Goal: Task Accomplishment & Management: Manage account settings

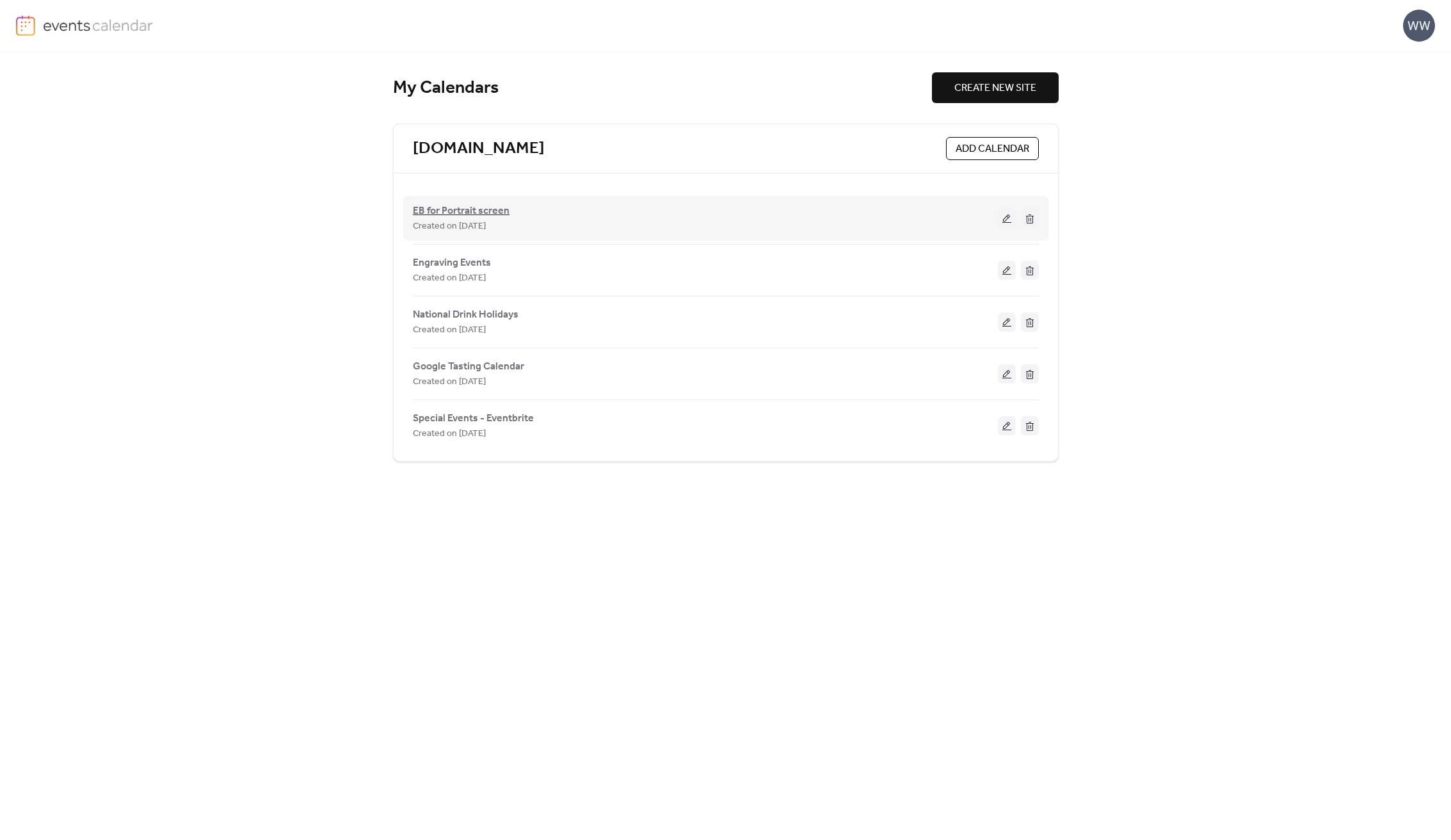
click at [476, 210] on span "EB for Portrait screen" at bounding box center [461, 212] width 97 height 16
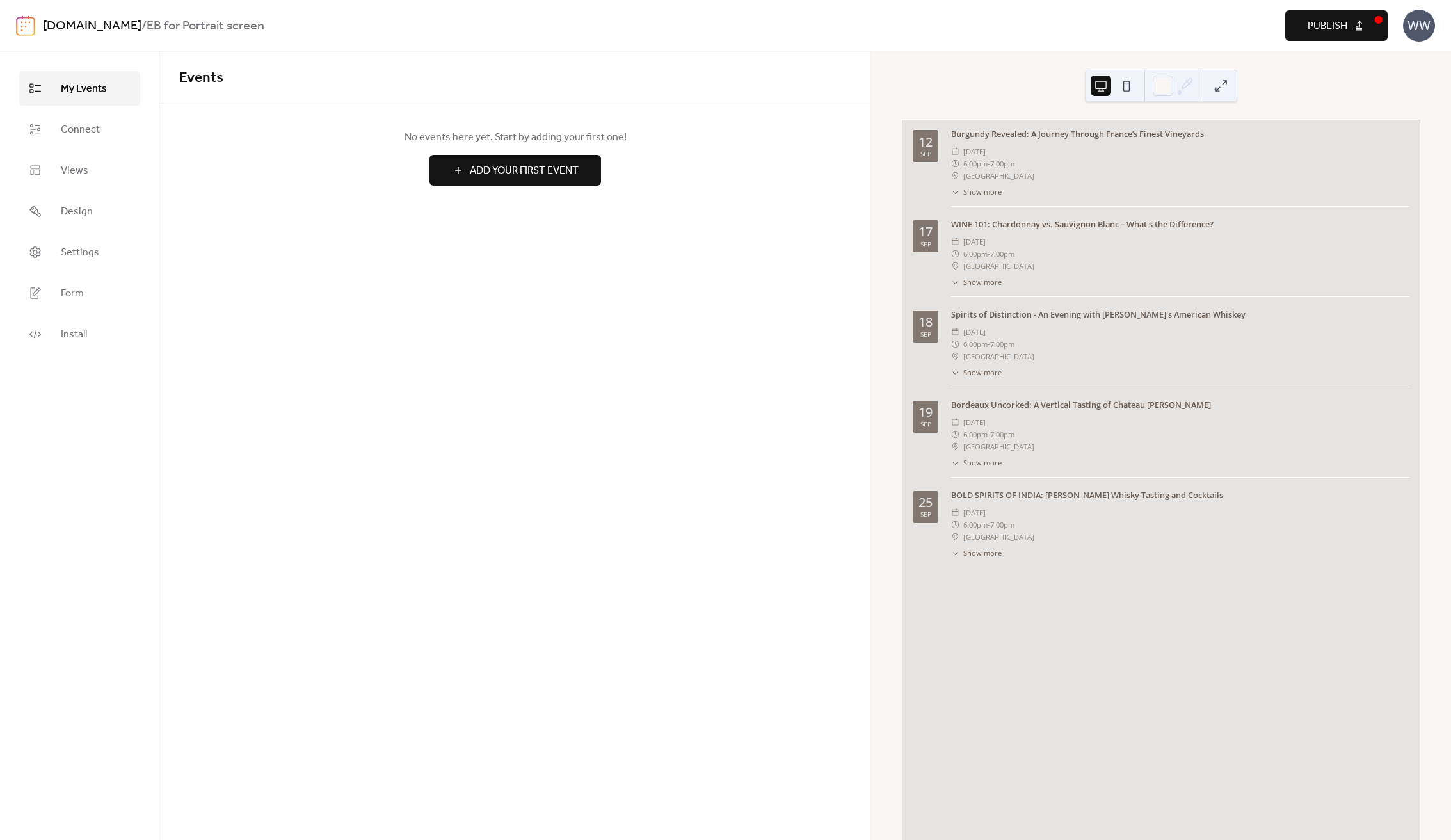
click at [717, 307] on div "Events No events here yet. Start by adding your first one! Add Your First Event…" at bounding box center [516, 445] width 711 height 788
click at [1128, 81] on button at bounding box center [1126, 85] width 21 height 21
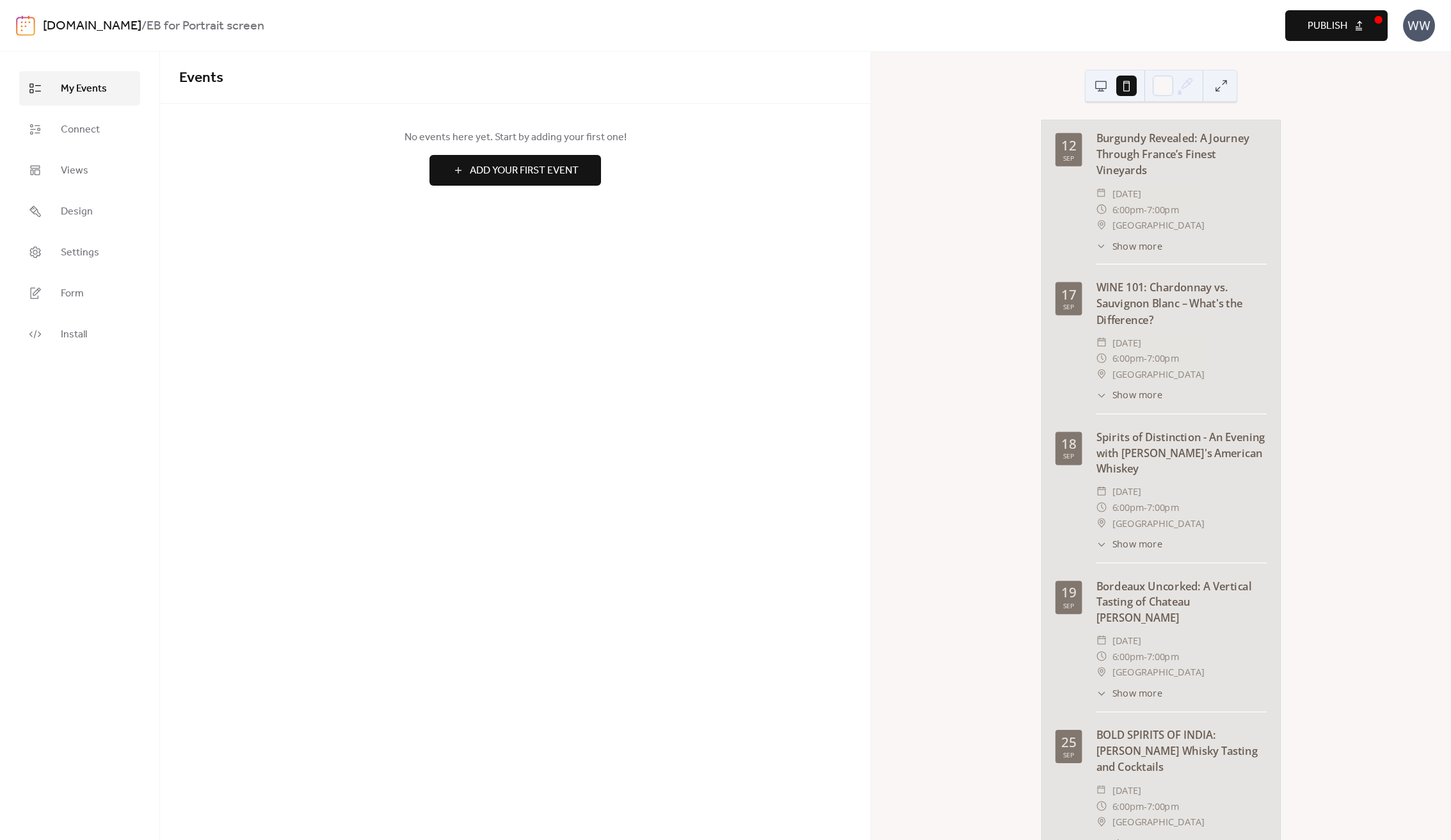
click at [1095, 87] on button at bounding box center [1101, 85] width 21 height 21
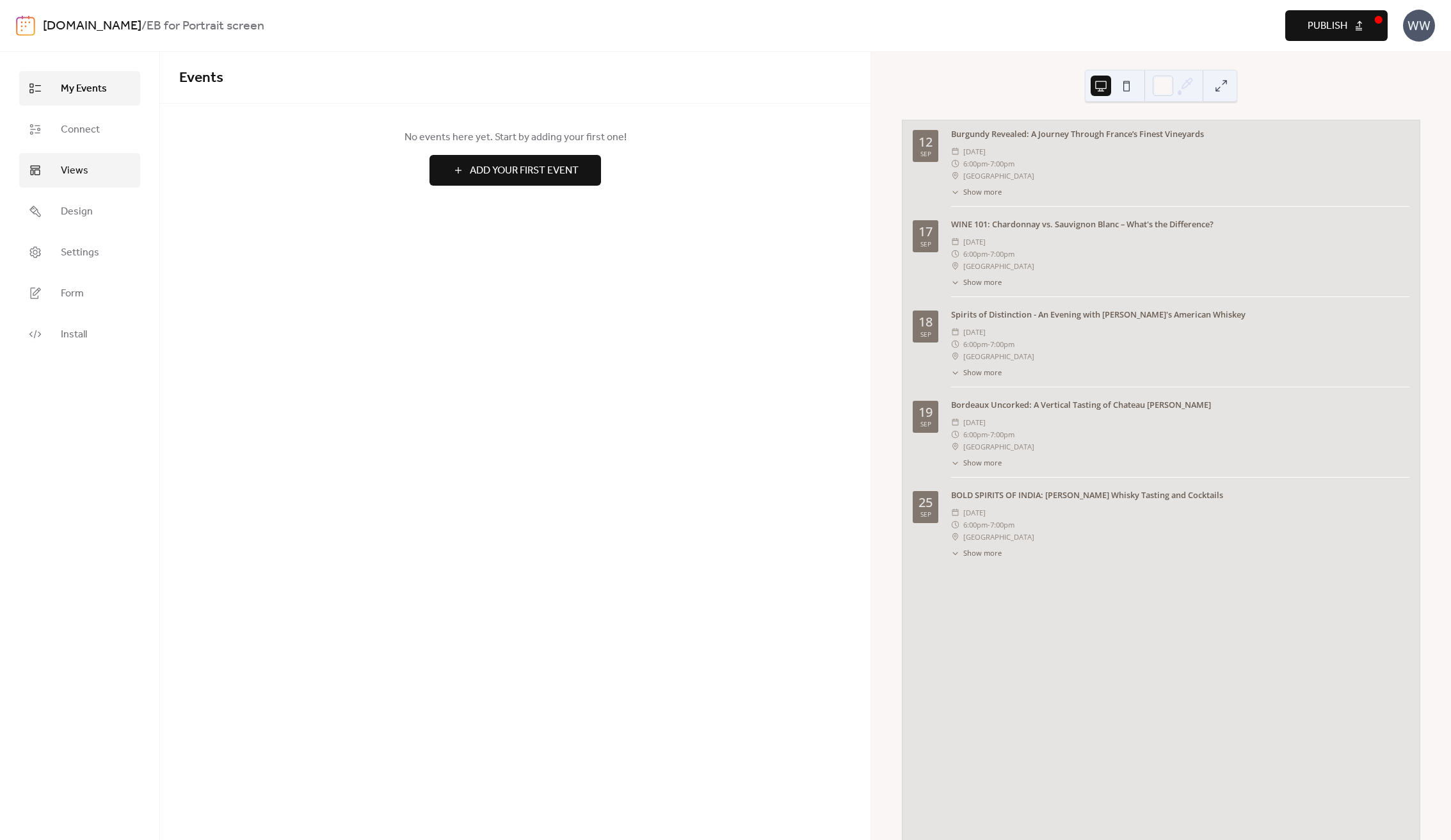
click at [83, 180] on link "Views" at bounding box center [79, 170] width 121 height 35
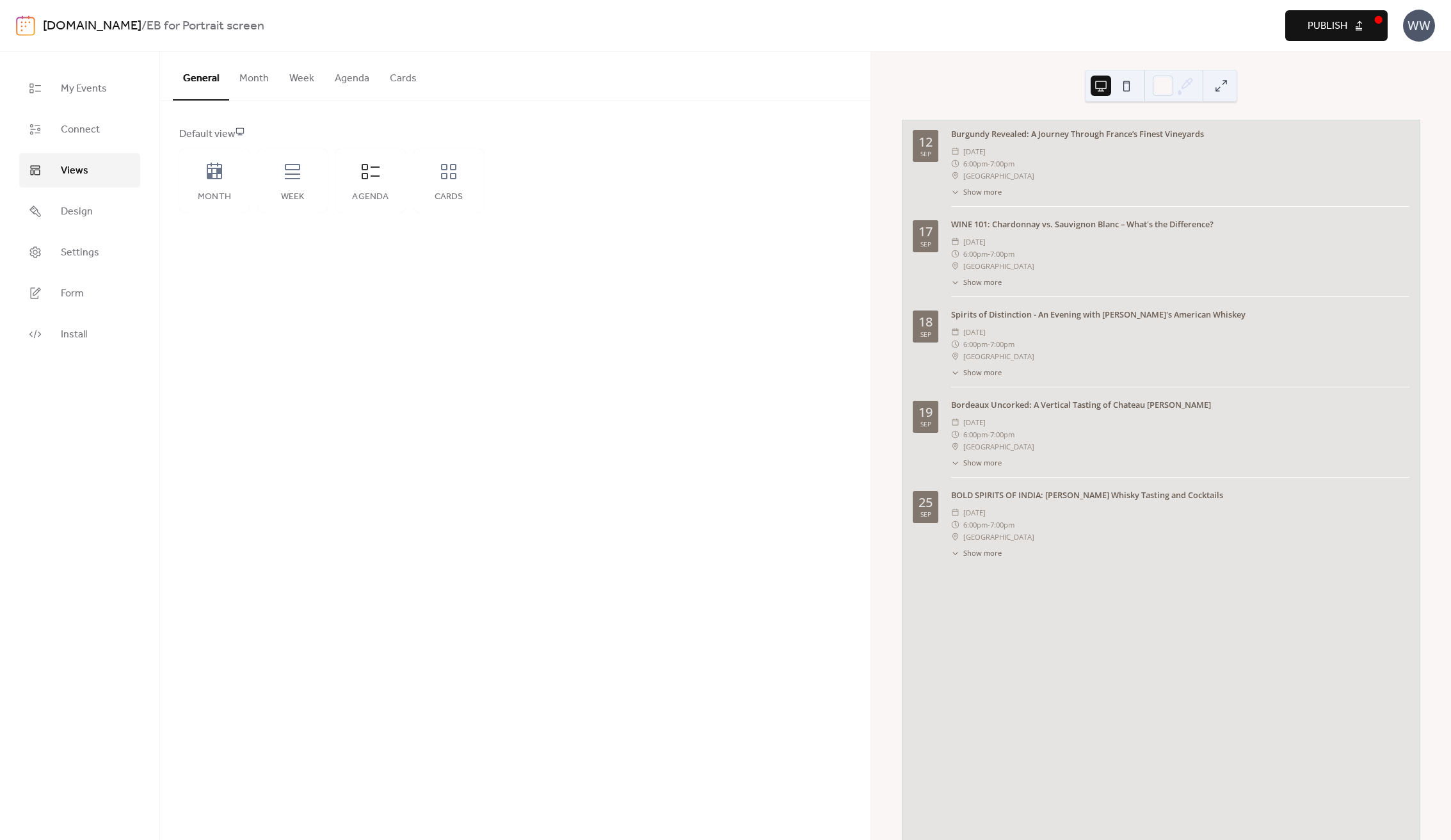
click at [344, 68] on button "Agenda" at bounding box center [352, 75] width 55 height 47
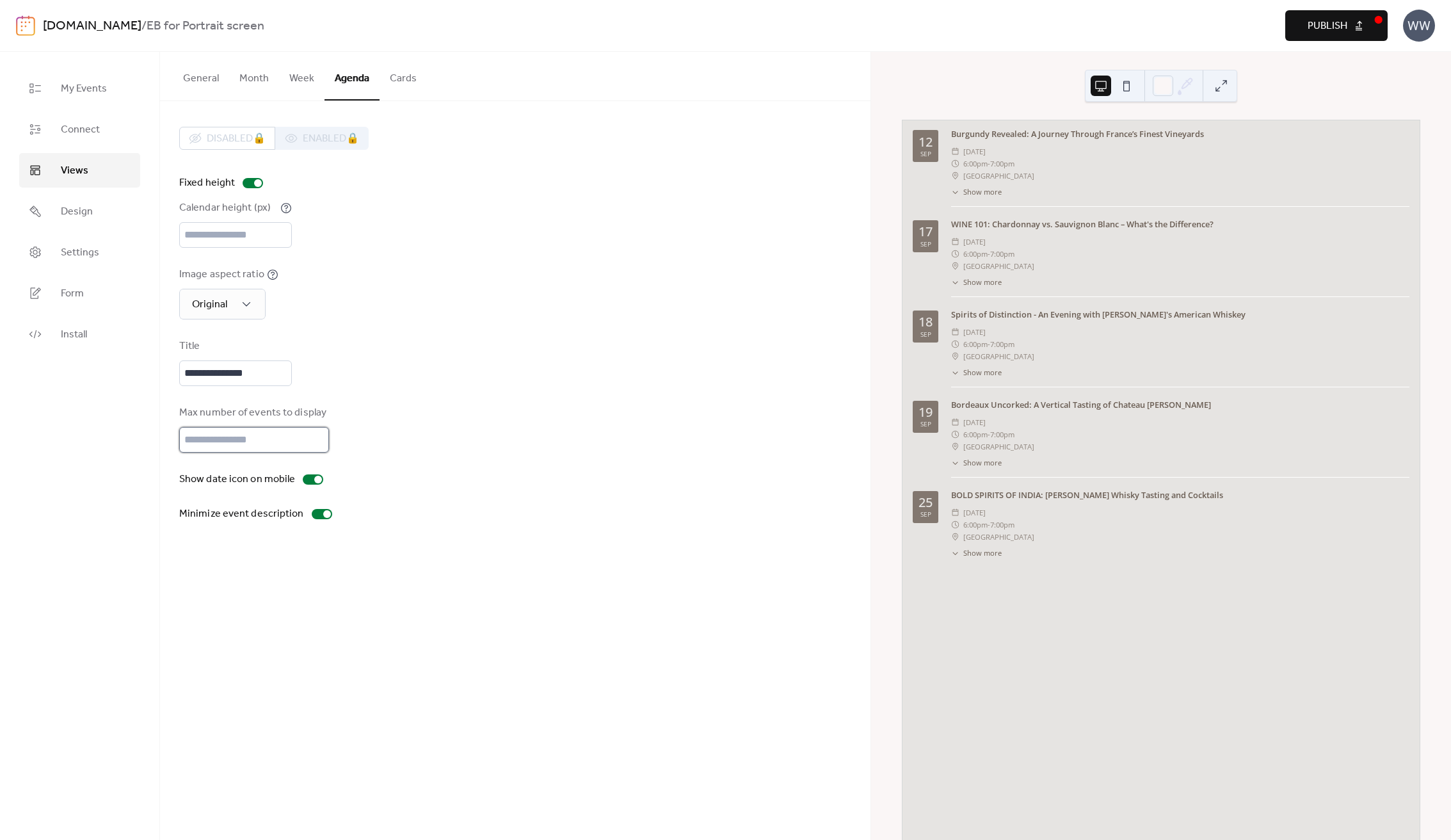
click at [315, 447] on input "*" at bounding box center [253, 439] width 149 height 26
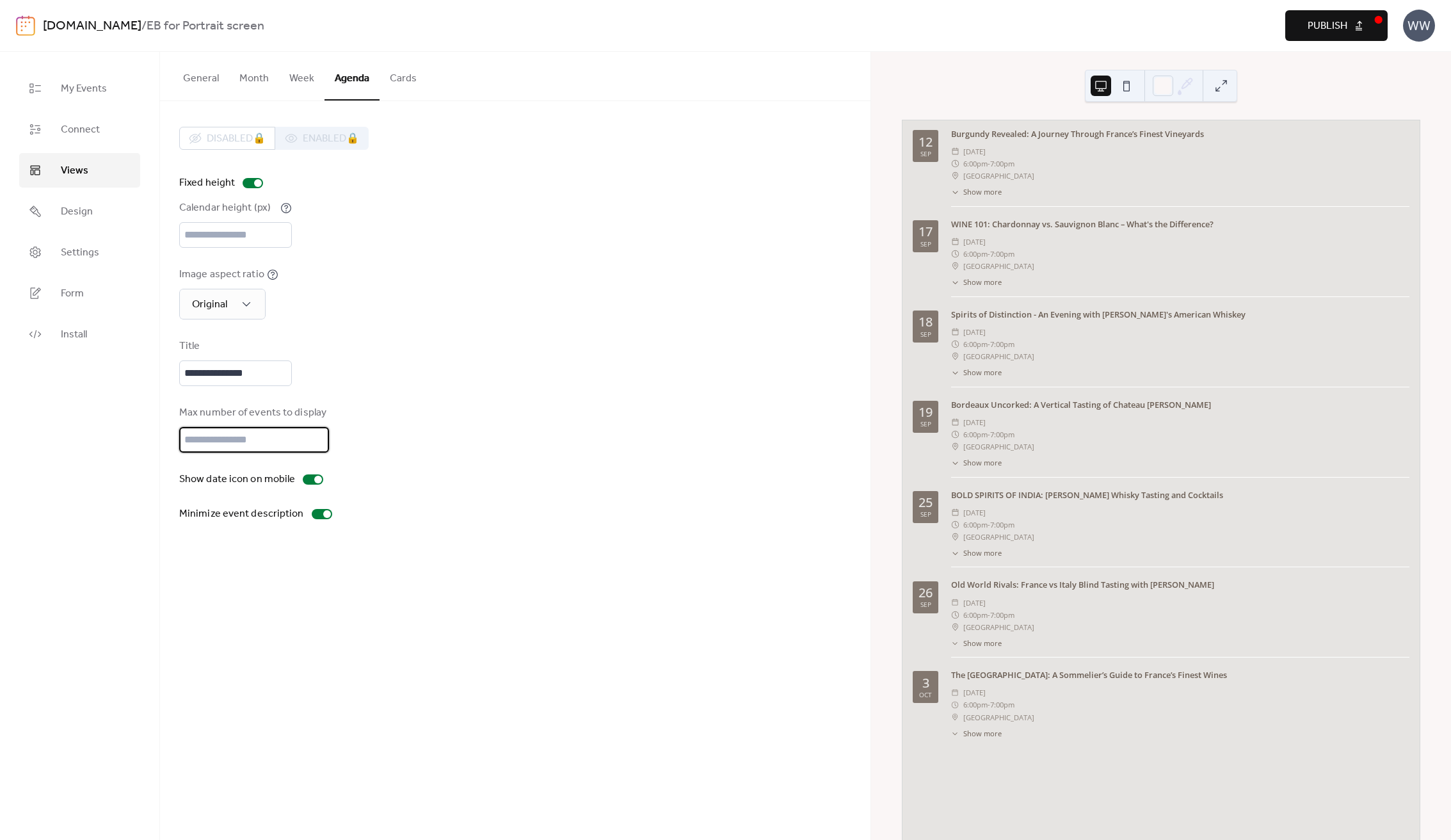
type input "*"
click at [315, 447] on input "*" at bounding box center [253, 439] width 149 height 26
click at [123, 205] on link "Design" at bounding box center [79, 211] width 121 height 35
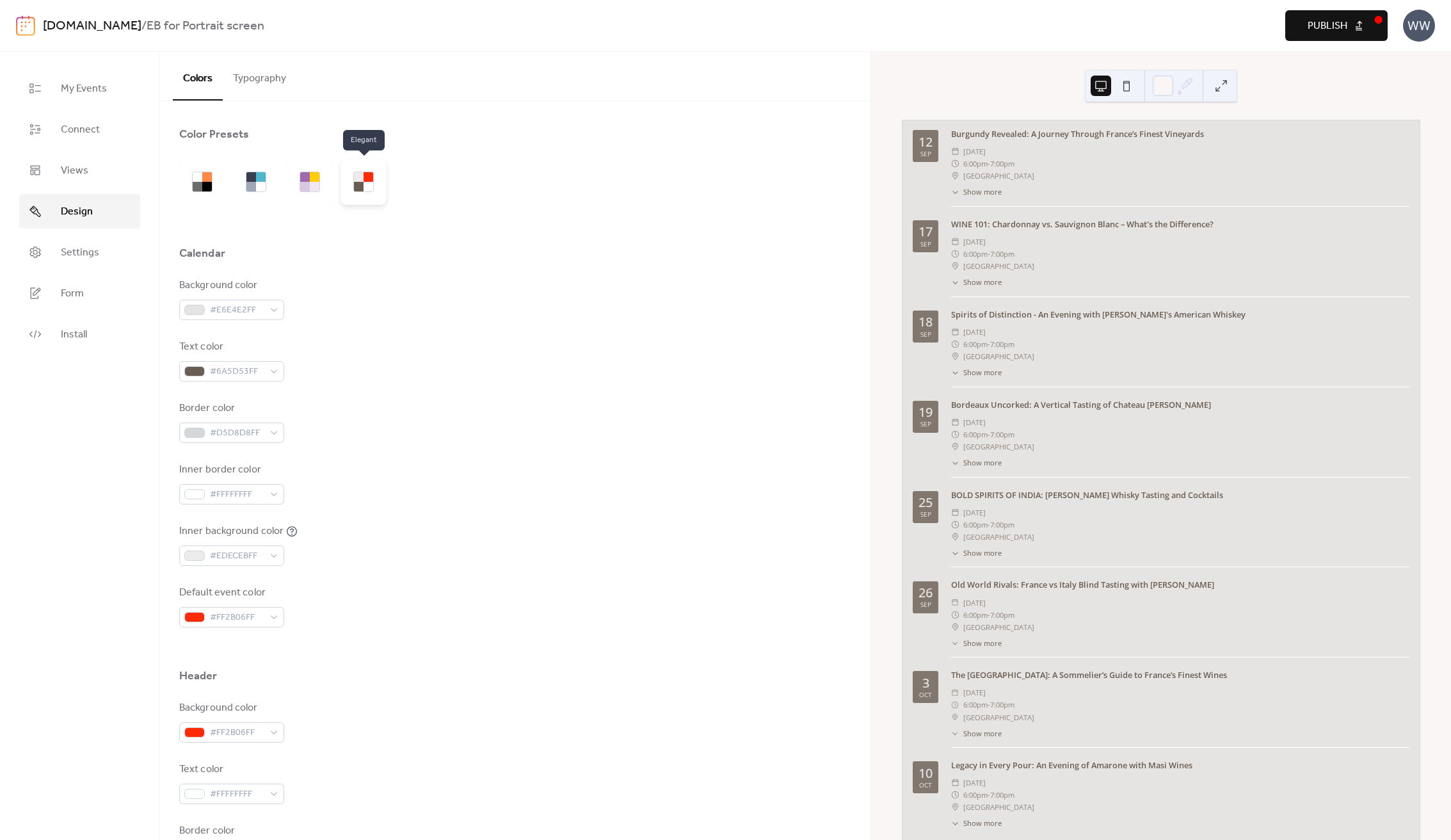
click at [364, 191] on div at bounding box center [368, 187] width 10 height 10
click at [262, 186] on div at bounding box center [261, 187] width 10 height 10
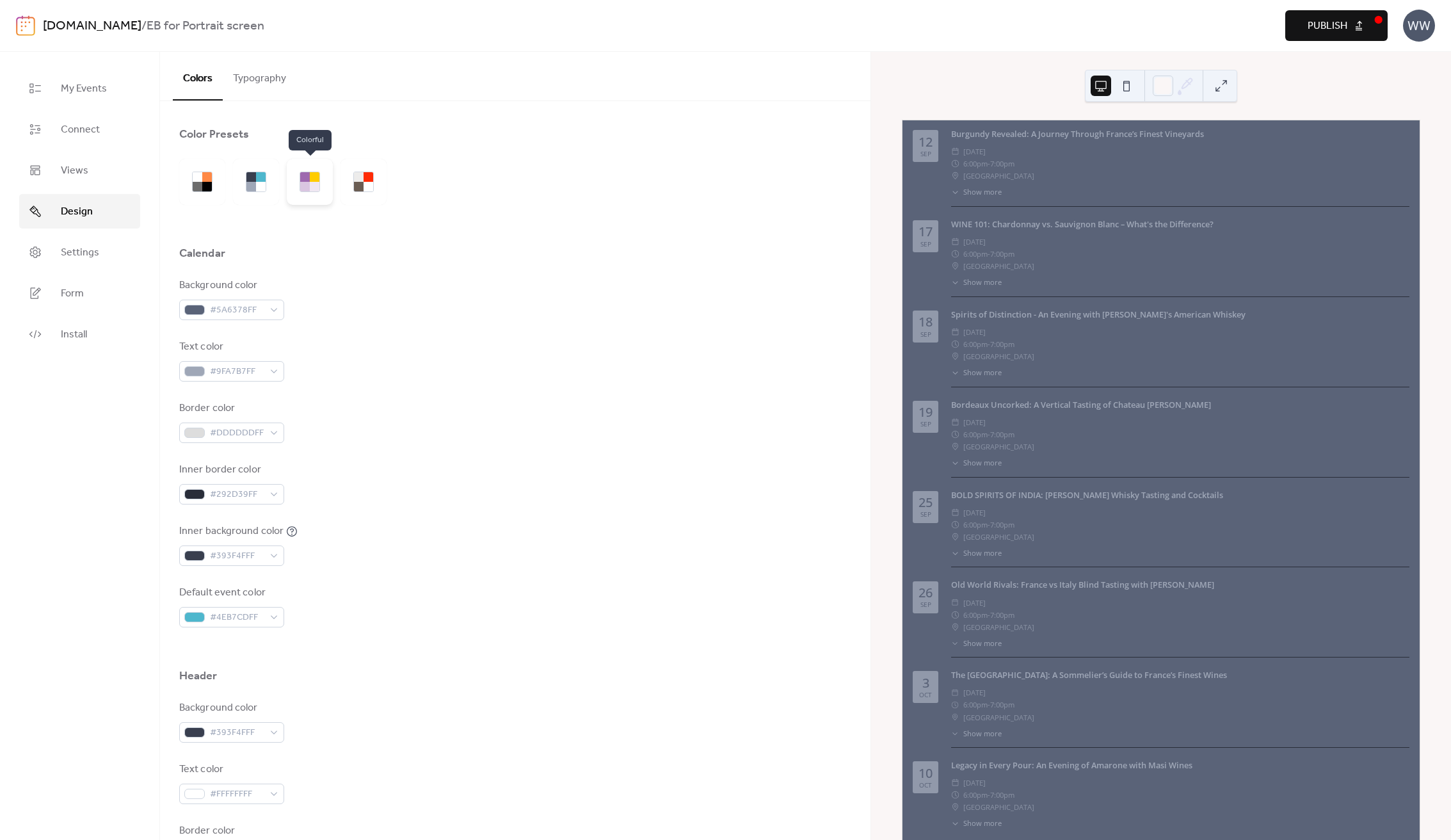
click at [315, 193] on div at bounding box center [310, 181] width 47 height 47
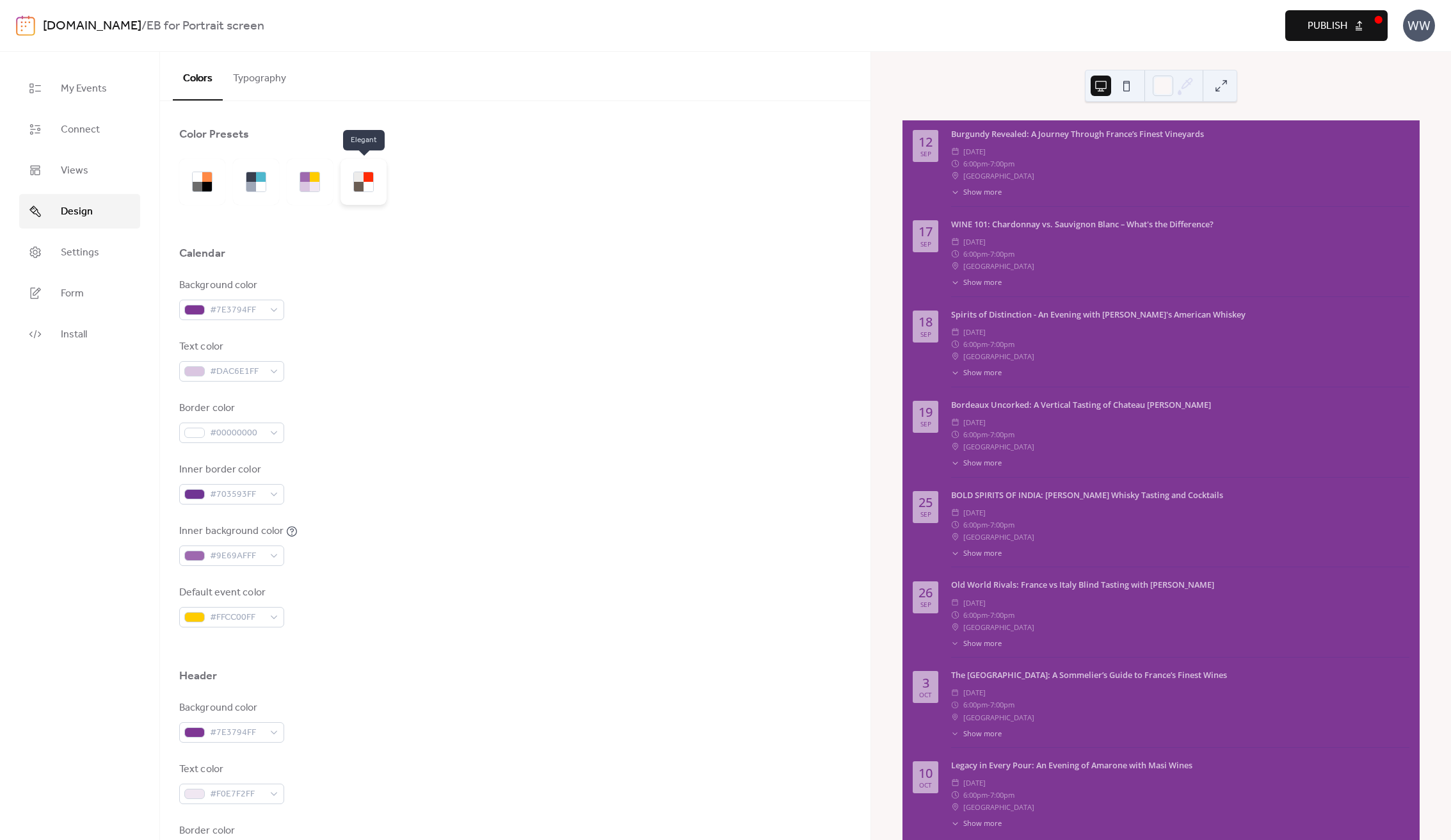
click at [380, 180] on div at bounding box center [363, 181] width 47 height 47
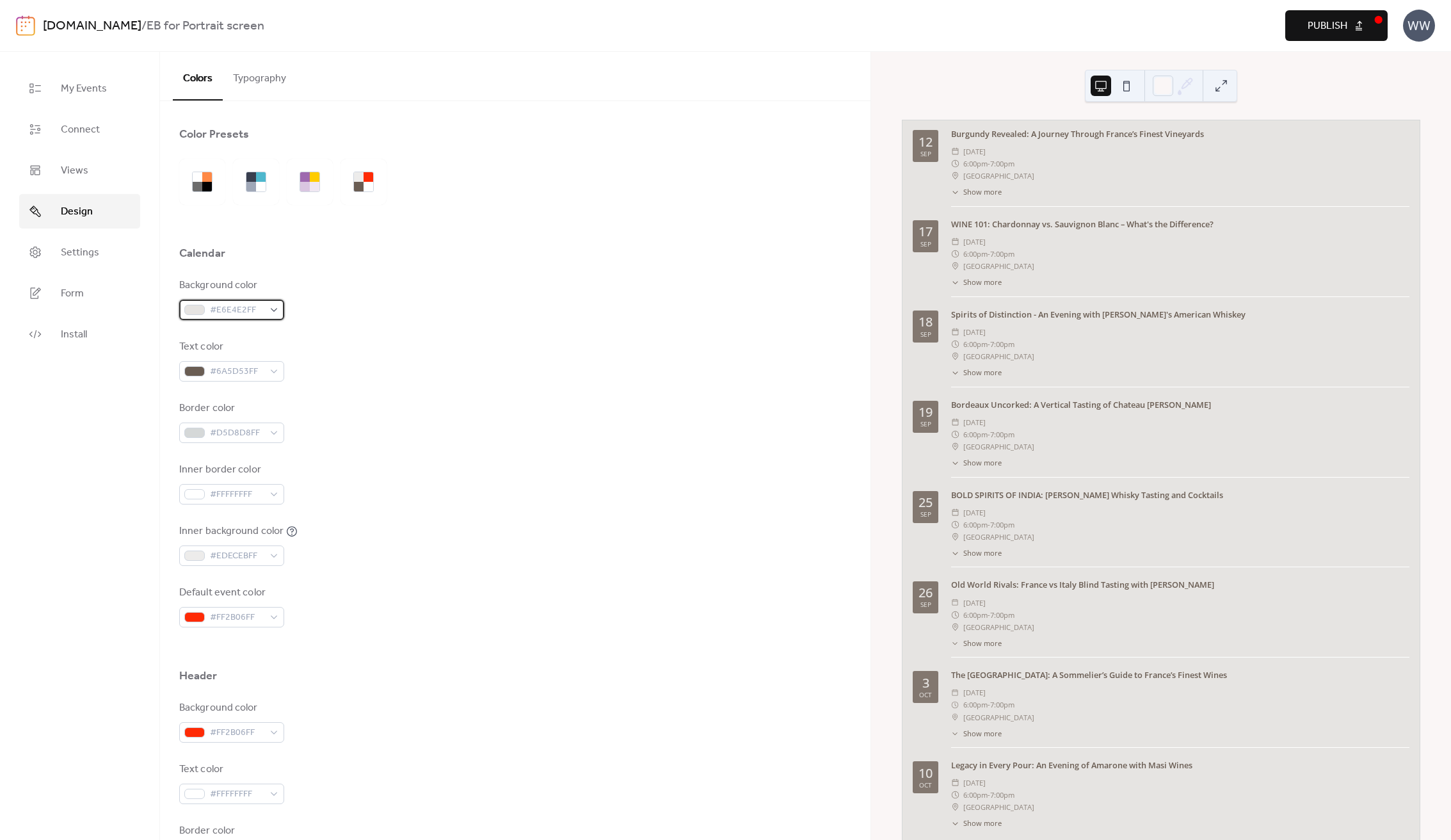
click at [252, 306] on span "#E6E4E2FF" at bounding box center [237, 311] width 53 height 16
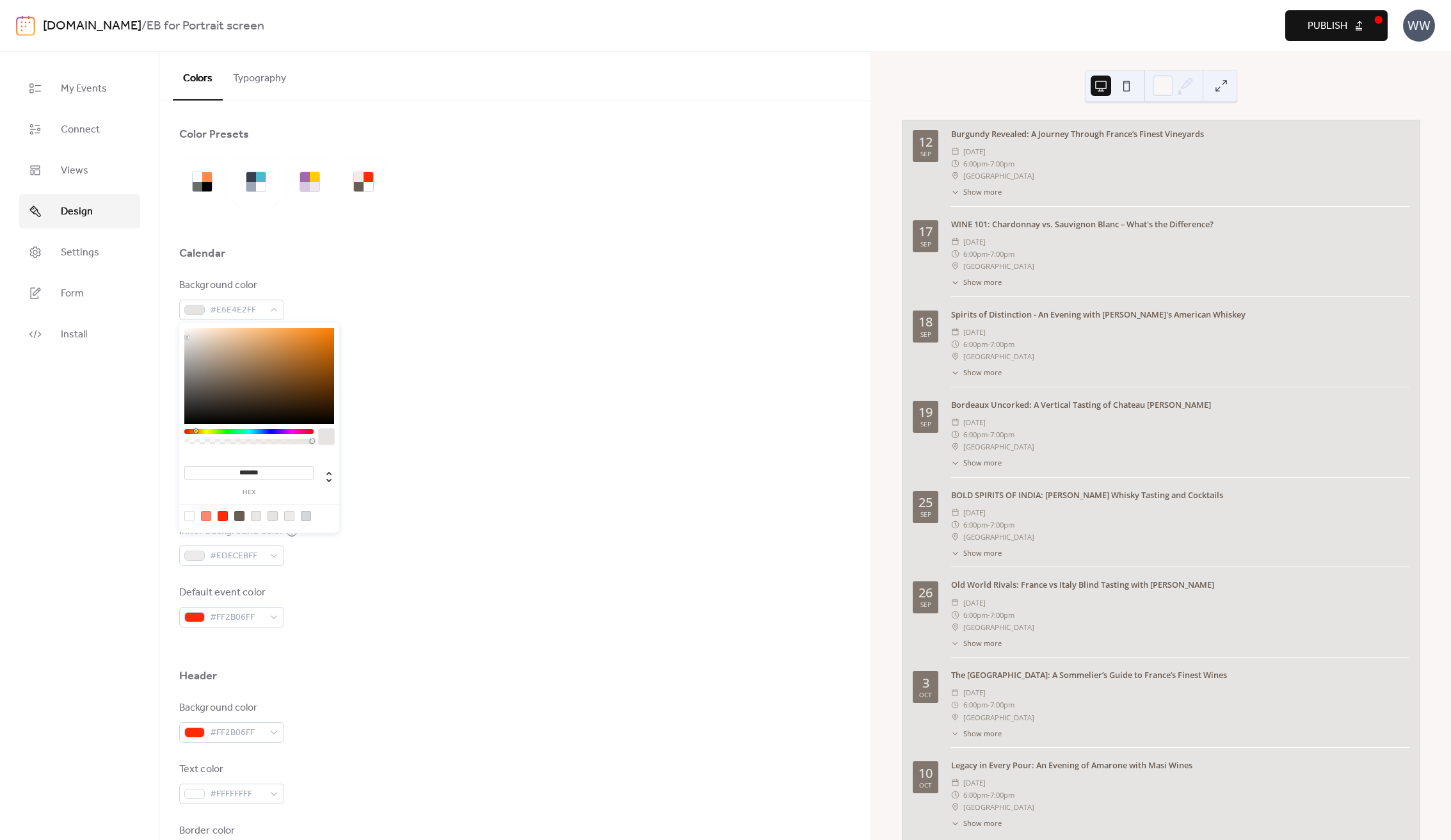
click at [188, 515] on div at bounding box center [189, 515] width 10 height 10
type input "*******"
click at [191, 519] on div at bounding box center [189, 515] width 10 height 10
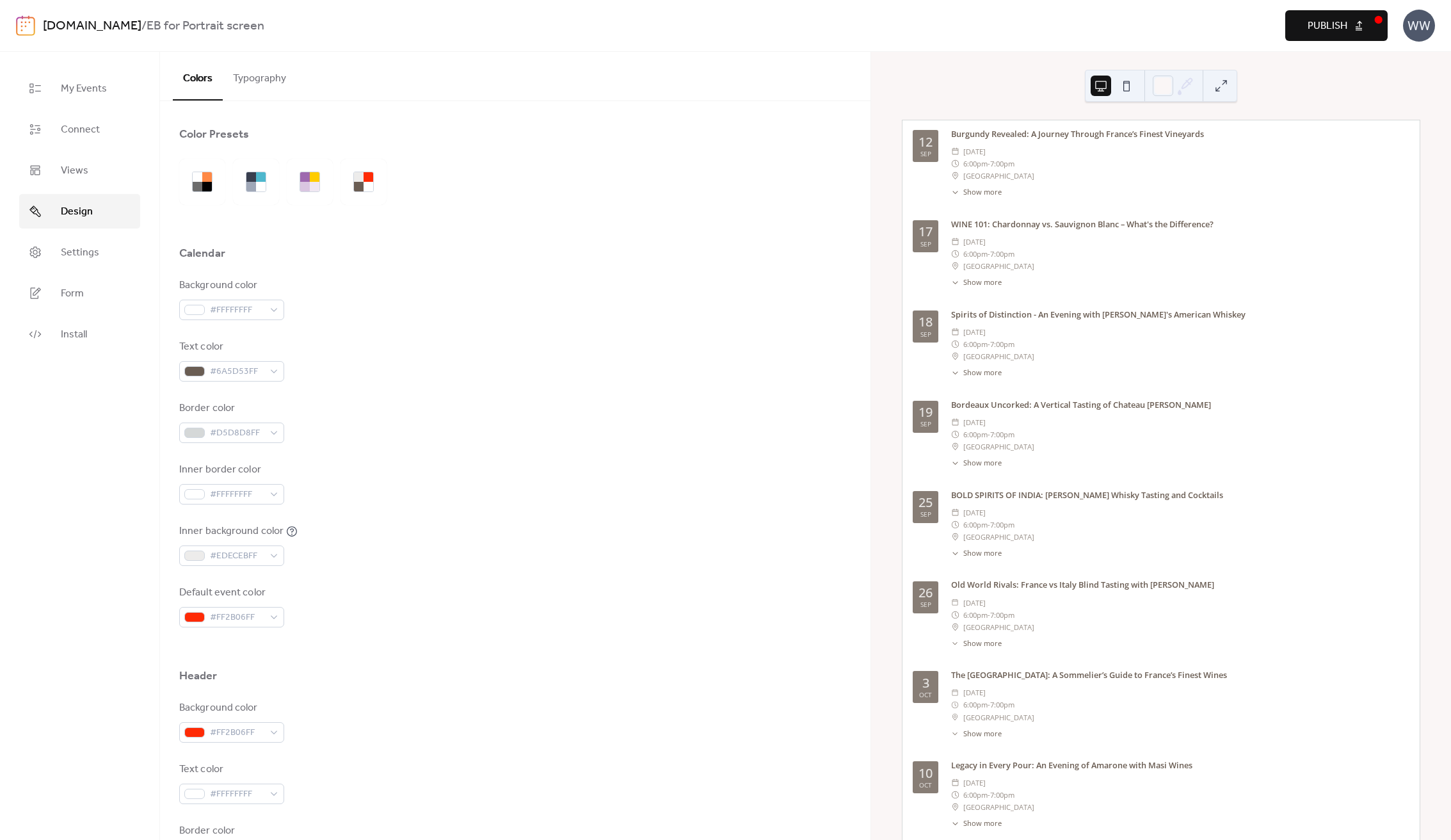
click at [1315, 34] on span "Publish" at bounding box center [1328, 27] width 40 height 16
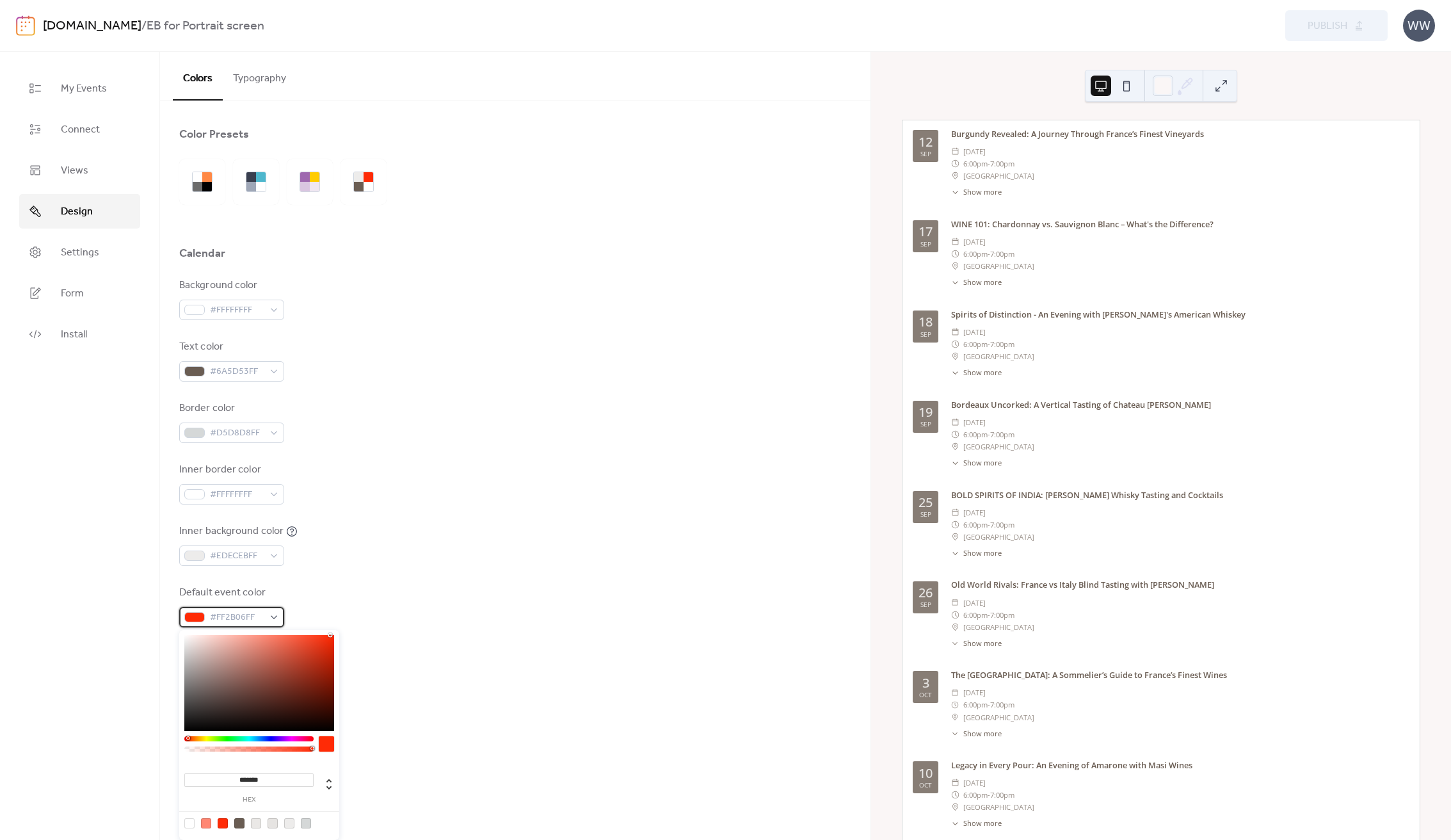
click at [267, 617] on div "#FF2B06FF" at bounding box center [232, 616] width 105 height 21
type input "*******"
click at [325, 653] on div at bounding box center [258, 683] width 149 height 96
click at [374, 617] on div "Default event color #CF2A0DFF" at bounding box center [515, 606] width 672 height 43
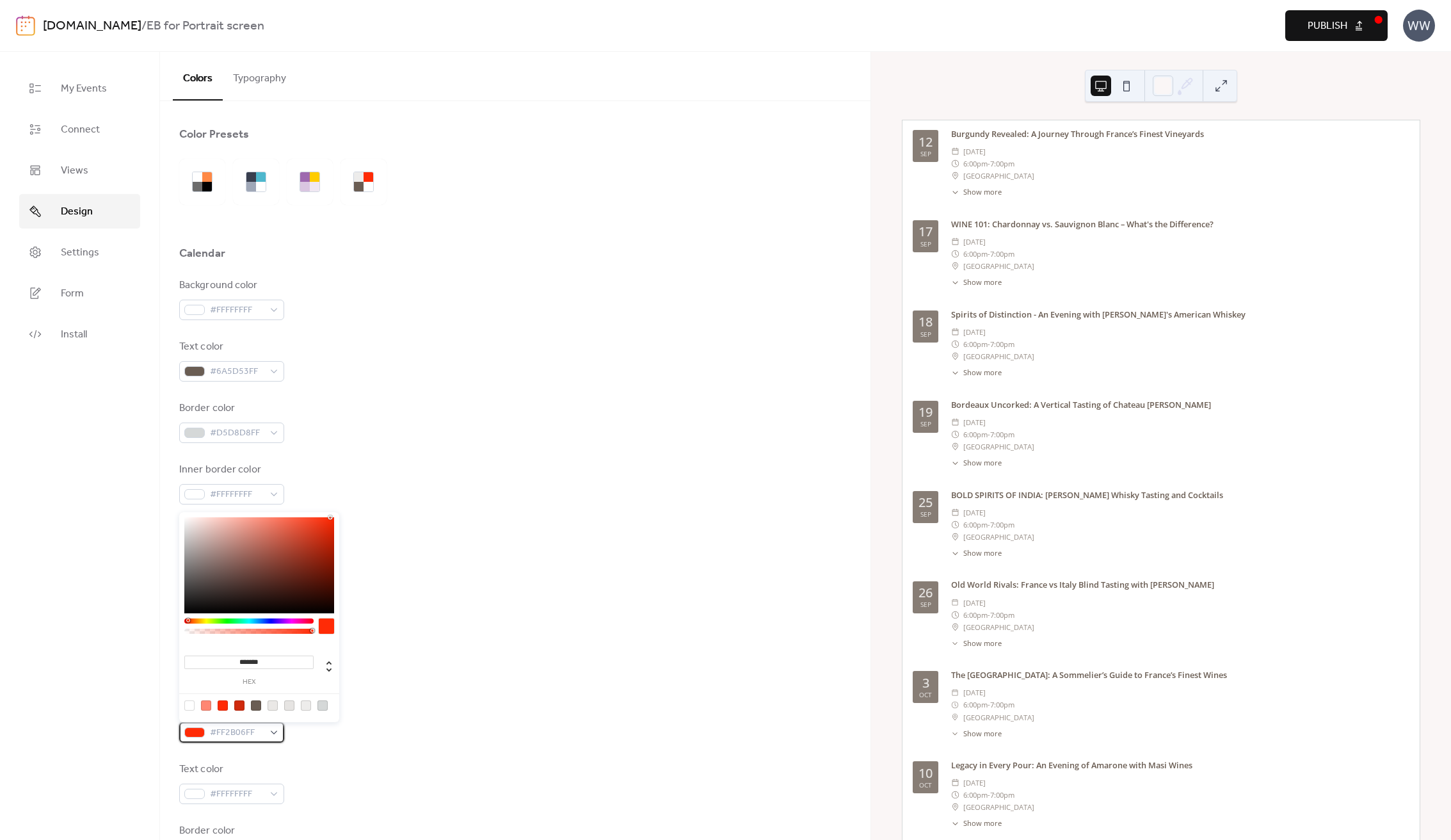
click at [256, 735] on span "#FF2B06FF" at bounding box center [237, 733] width 53 height 16
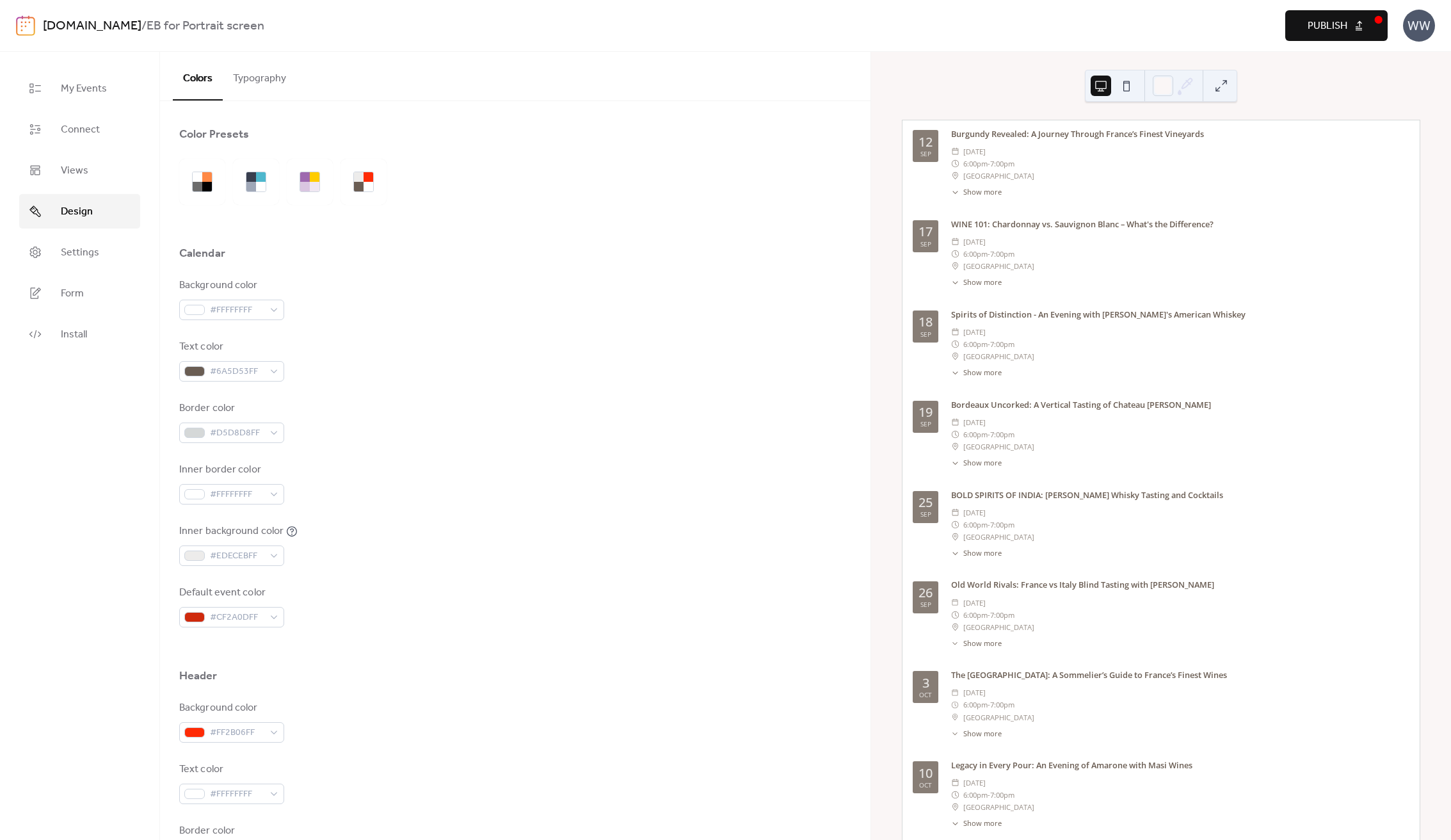
click at [476, 650] on div at bounding box center [515, 647] width 672 height 41
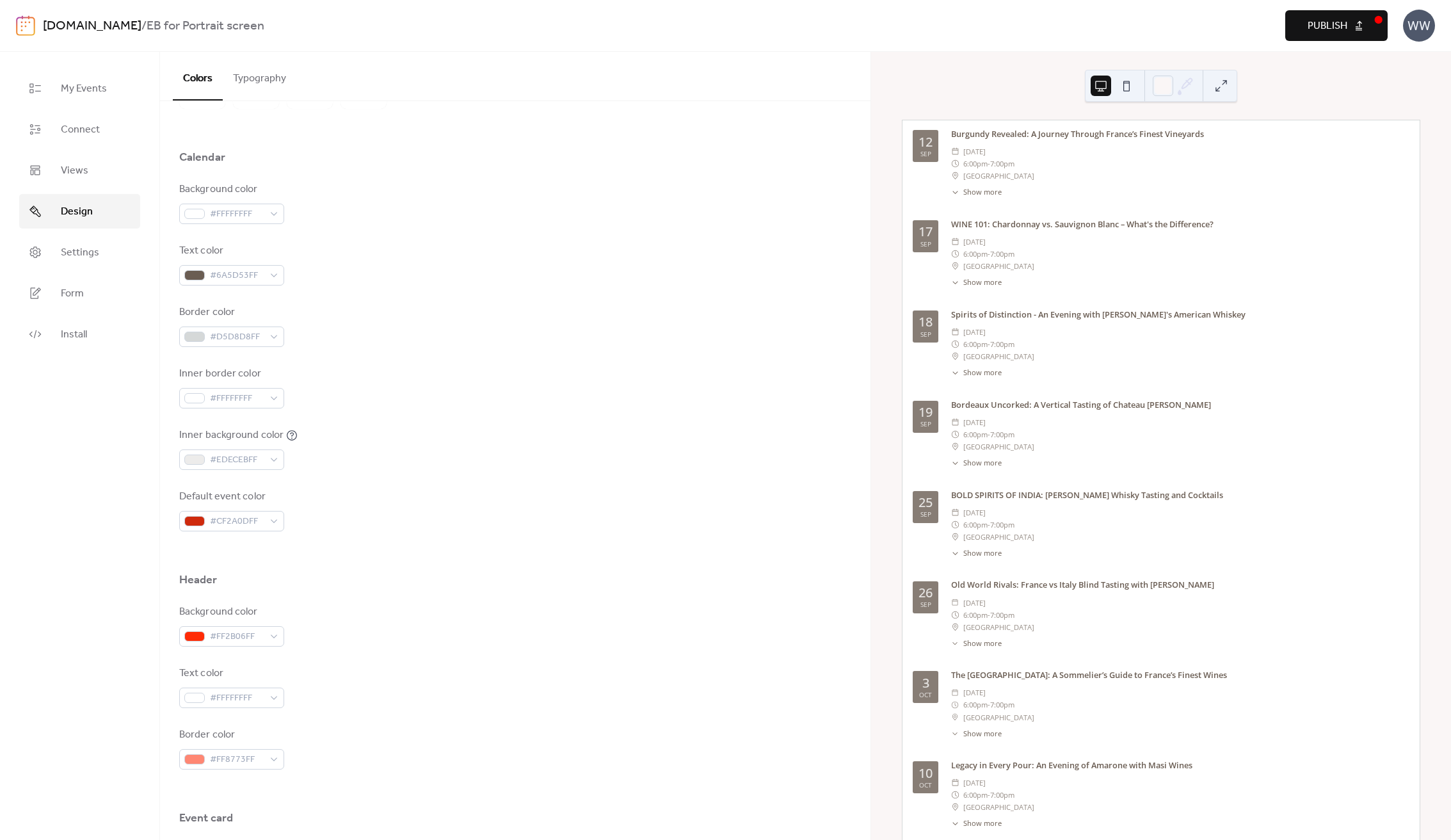
scroll to position [502, 0]
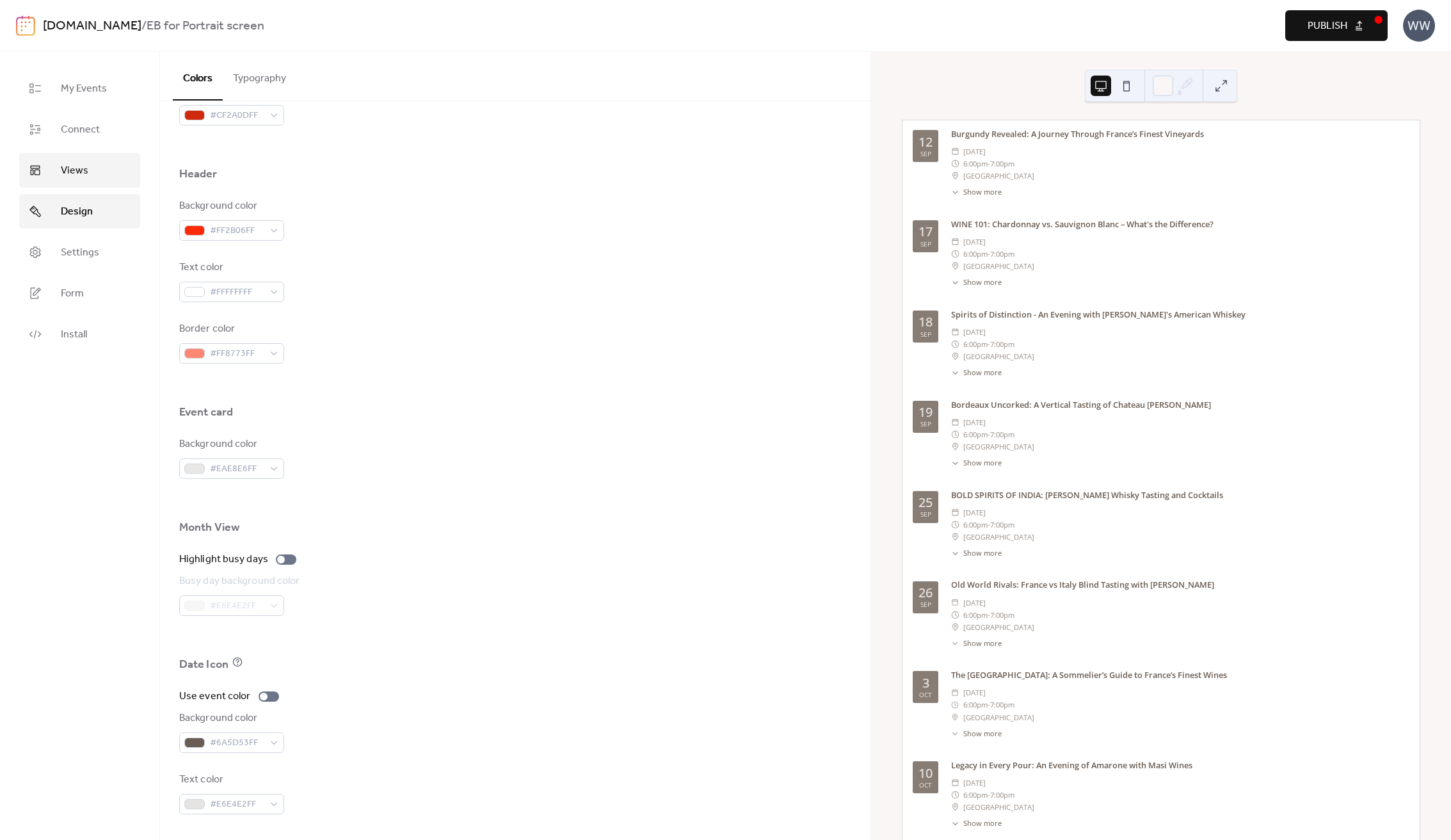
click at [91, 162] on link "Views" at bounding box center [79, 170] width 121 height 35
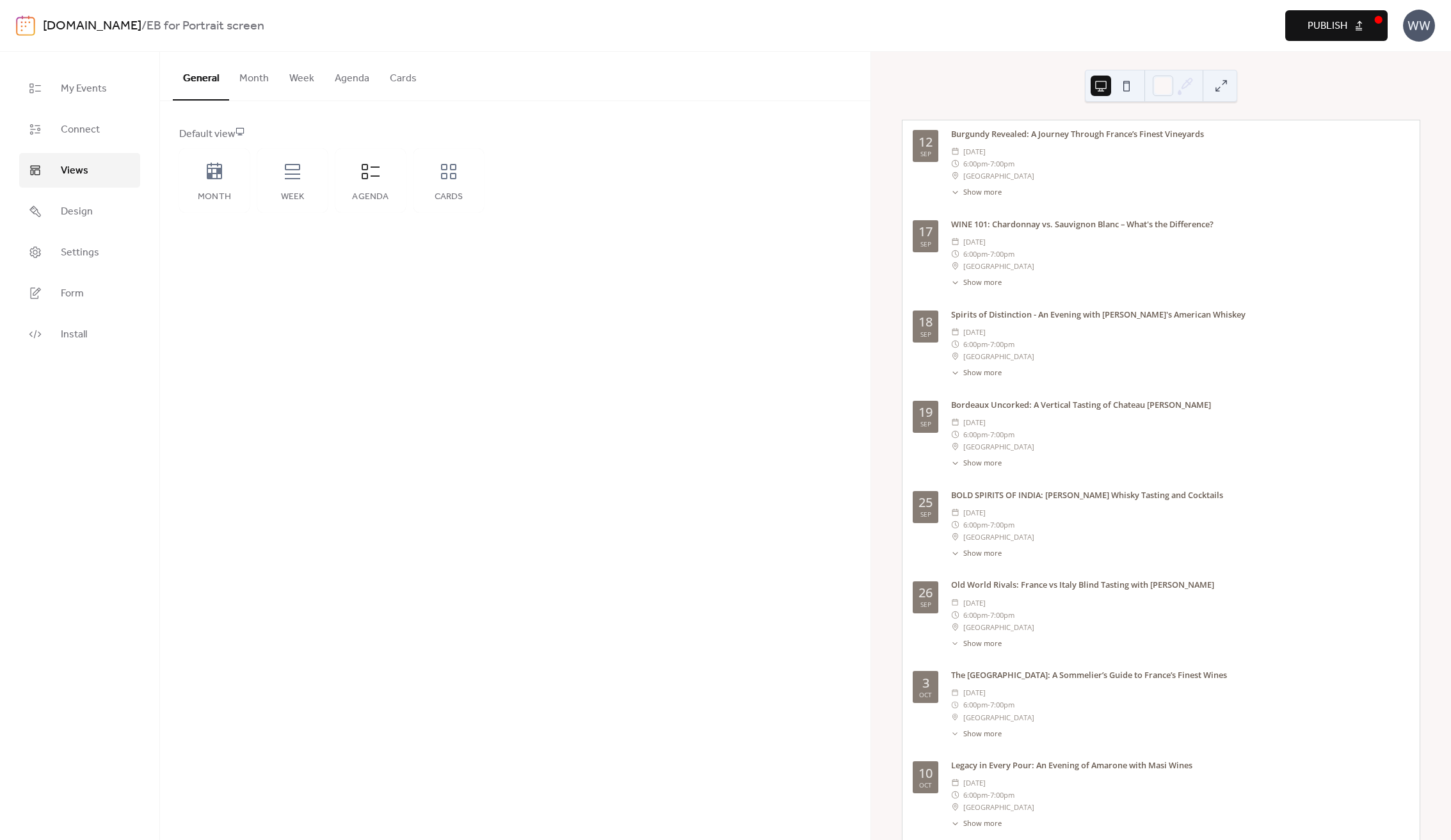
click at [347, 68] on button "Agenda" at bounding box center [352, 75] width 55 height 47
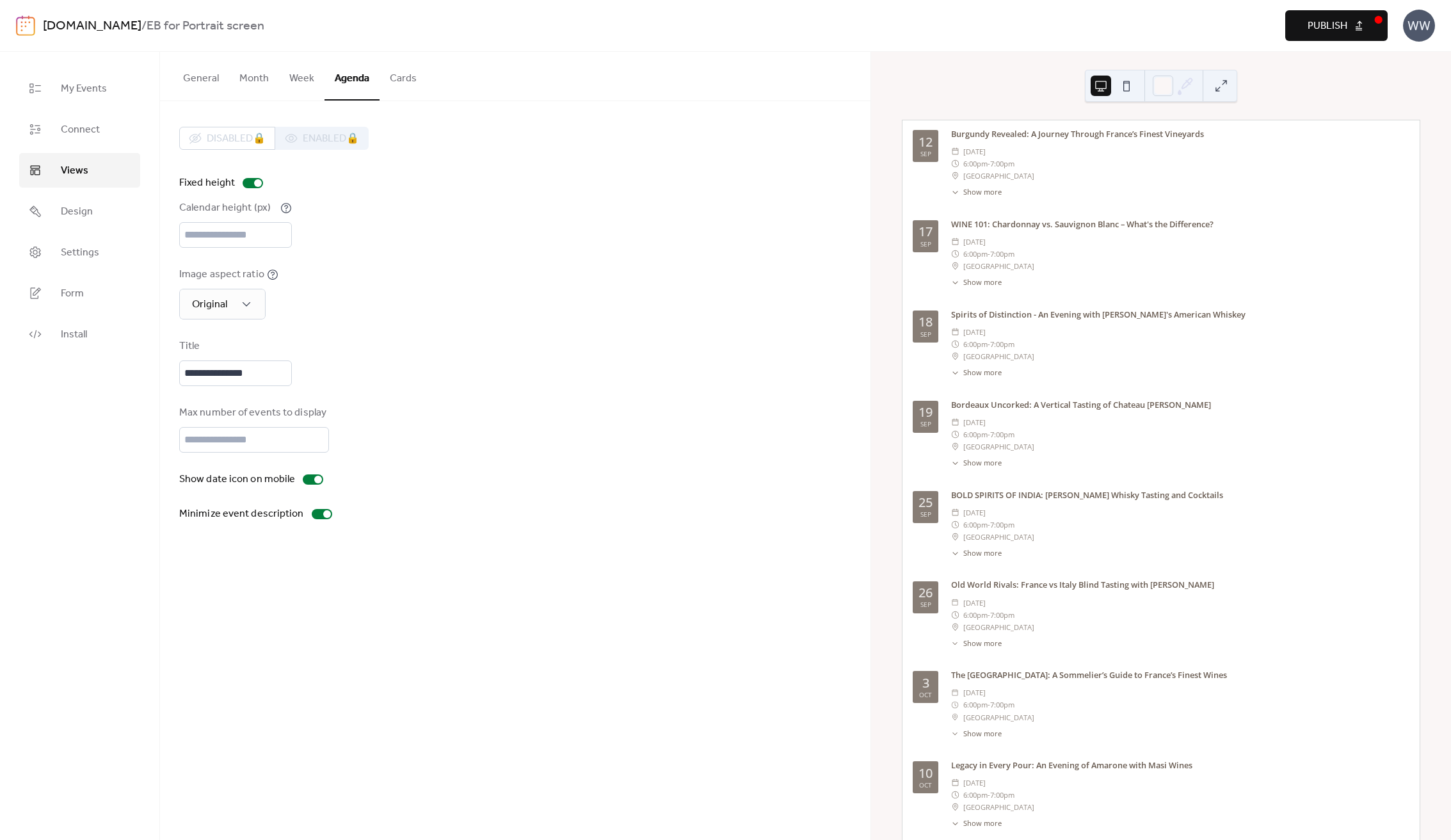
click at [343, 76] on button "Agenda" at bounding box center [352, 75] width 55 height 48
click at [86, 208] on span "Design" at bounding box center [76, 212] width 32 height 16
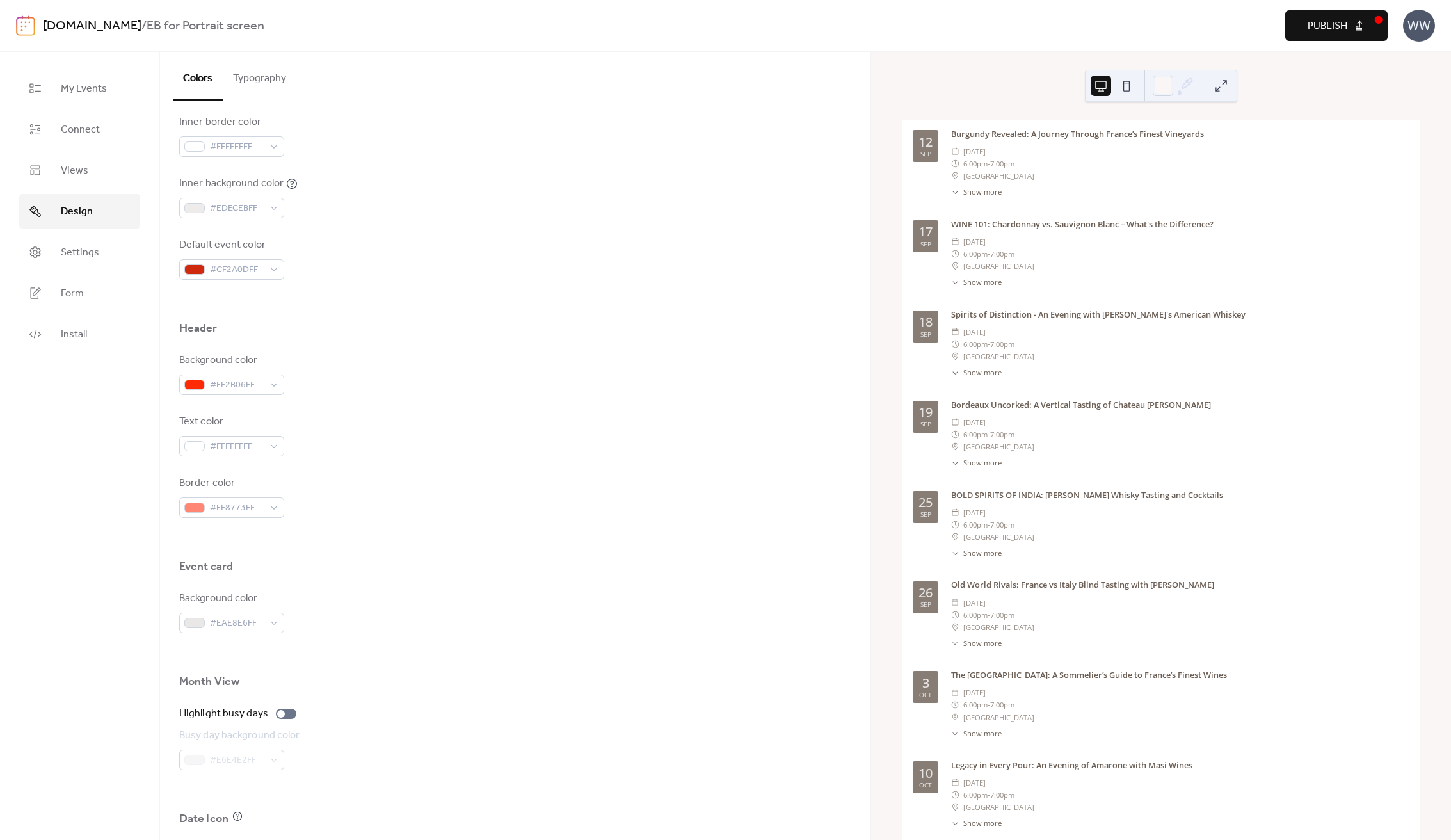
scroll to position [502, 0]
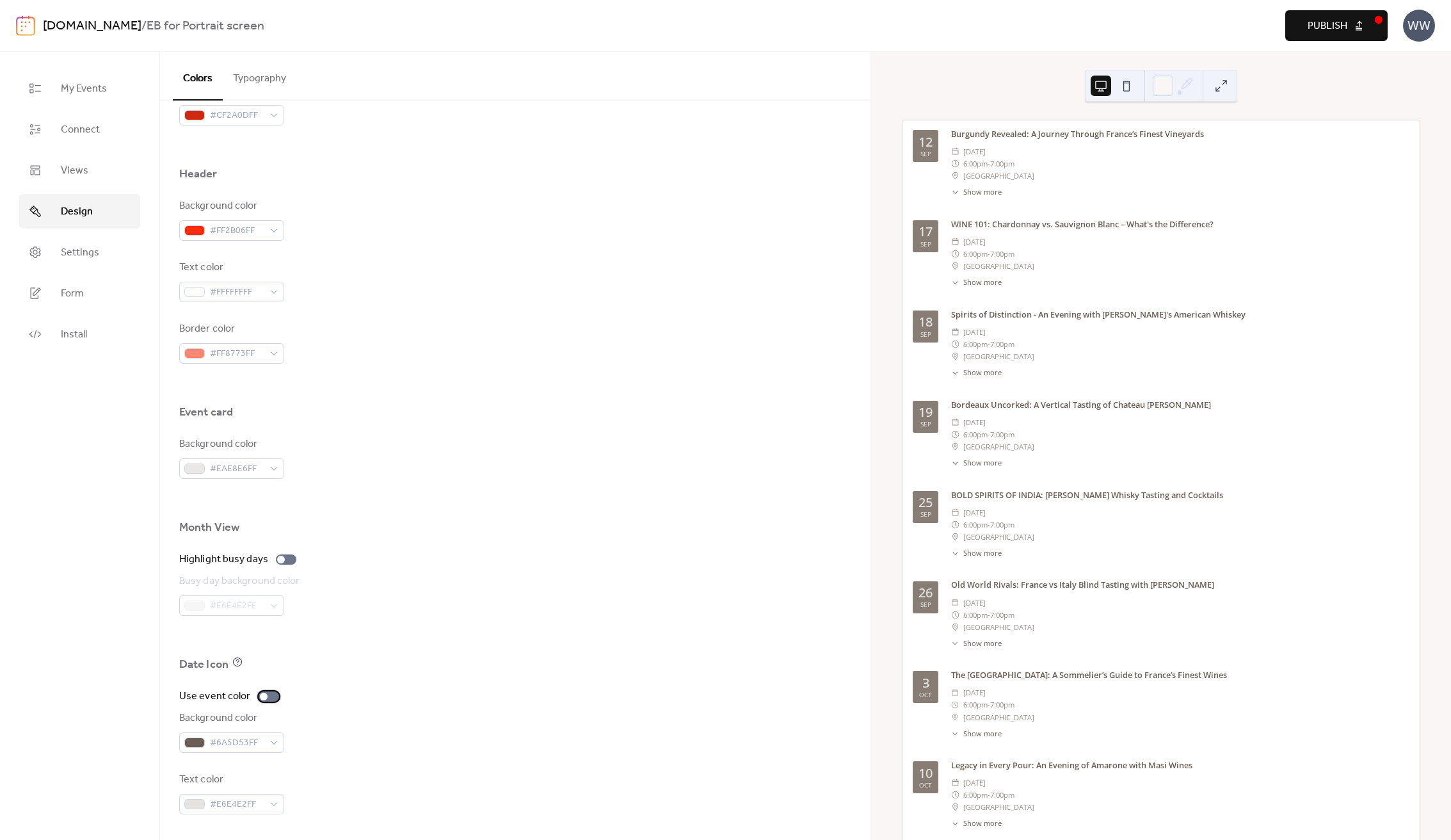
click at [262, 700] on div at bounding box center [268, 697] width 21 height 10
click at [270, 699] on div at bounding box center [274, 697] width 8 height 8
click at [270, 699] on div at bounding box center [268, 697] width 21 height 10
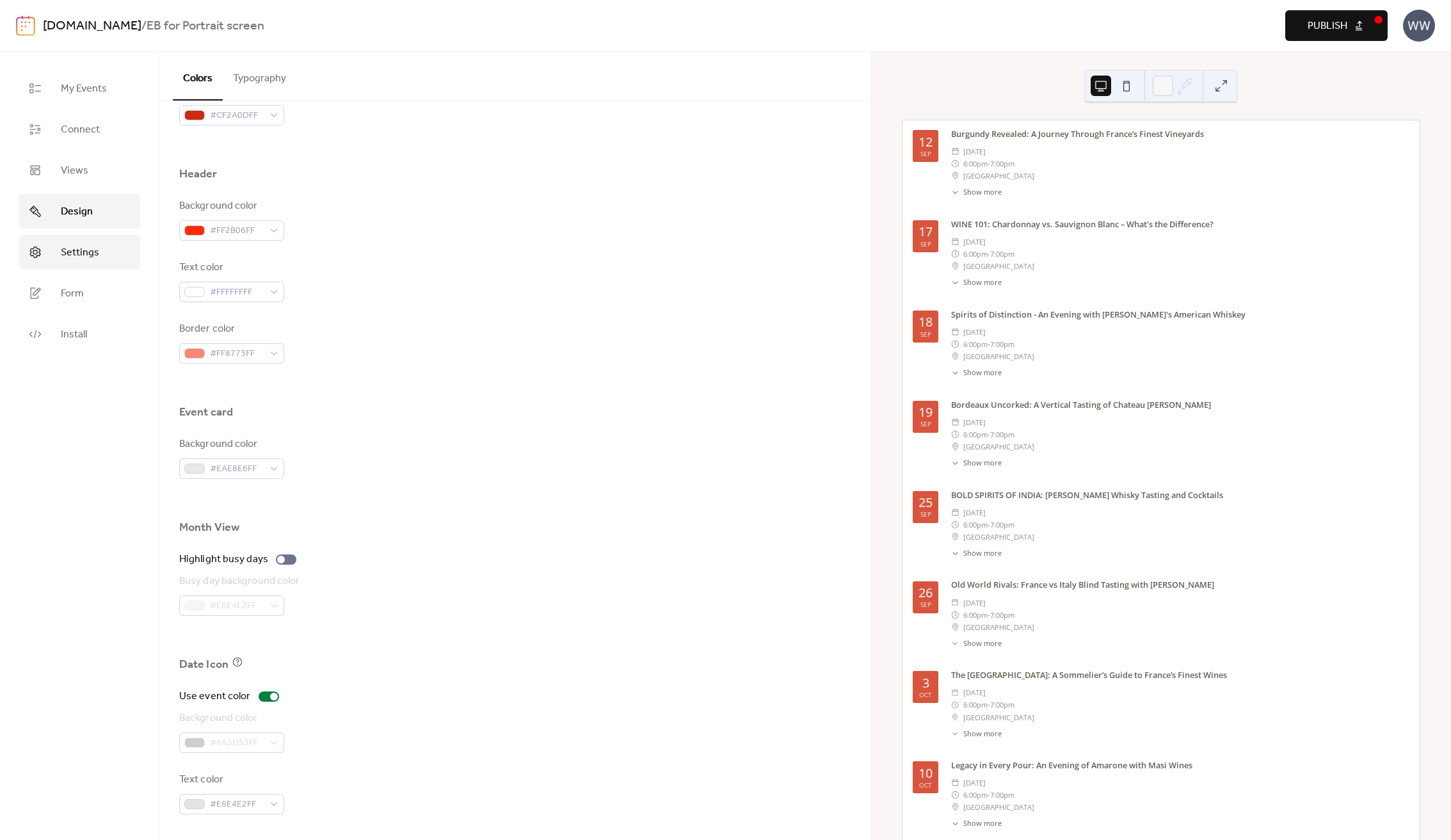
click at [99, 260] on link "Settings" at bounding box center [79, 251] width 121 height 35
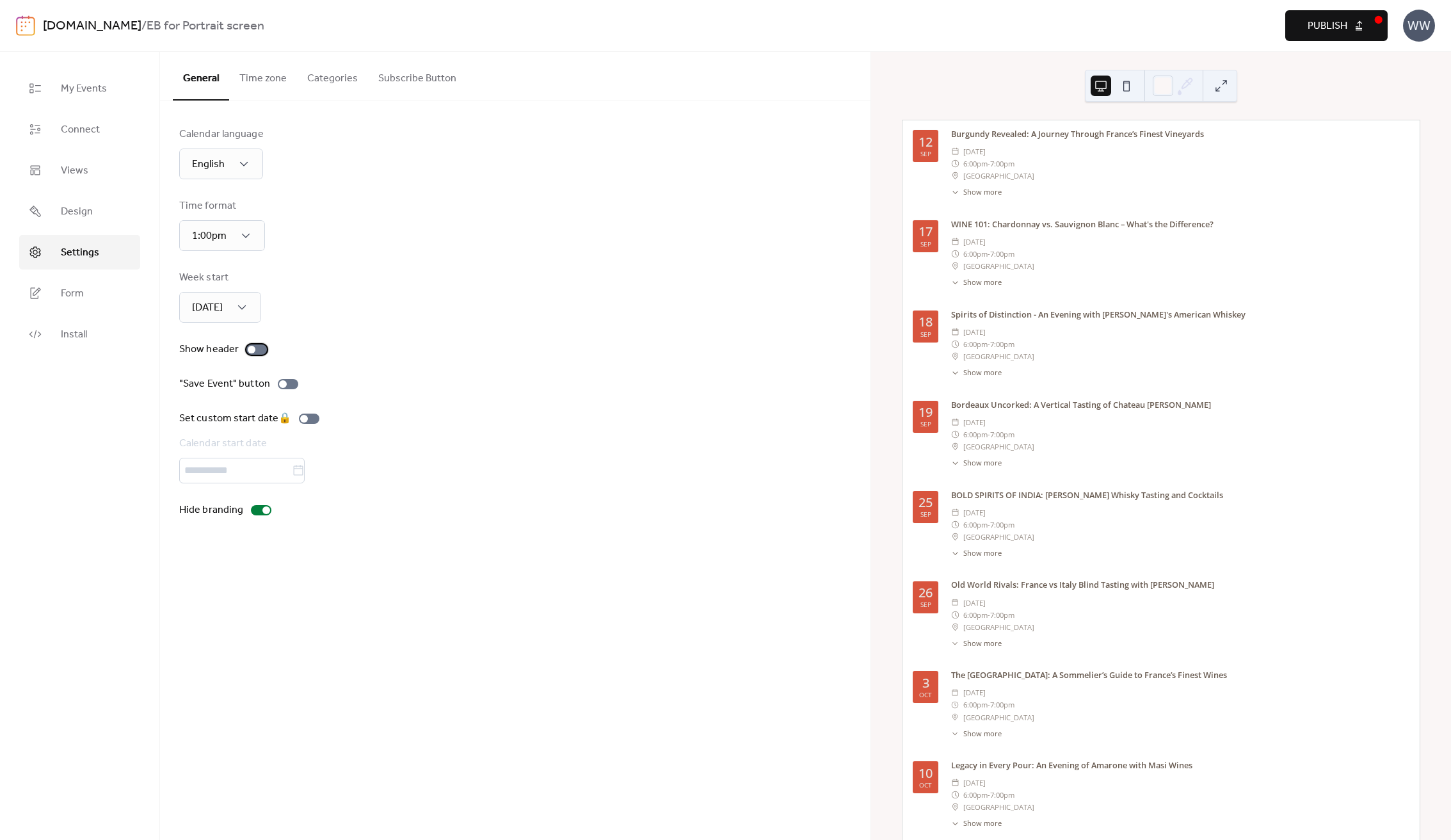
click at [249, 349] on div at bounding box center [251, 349] width 8 height 8
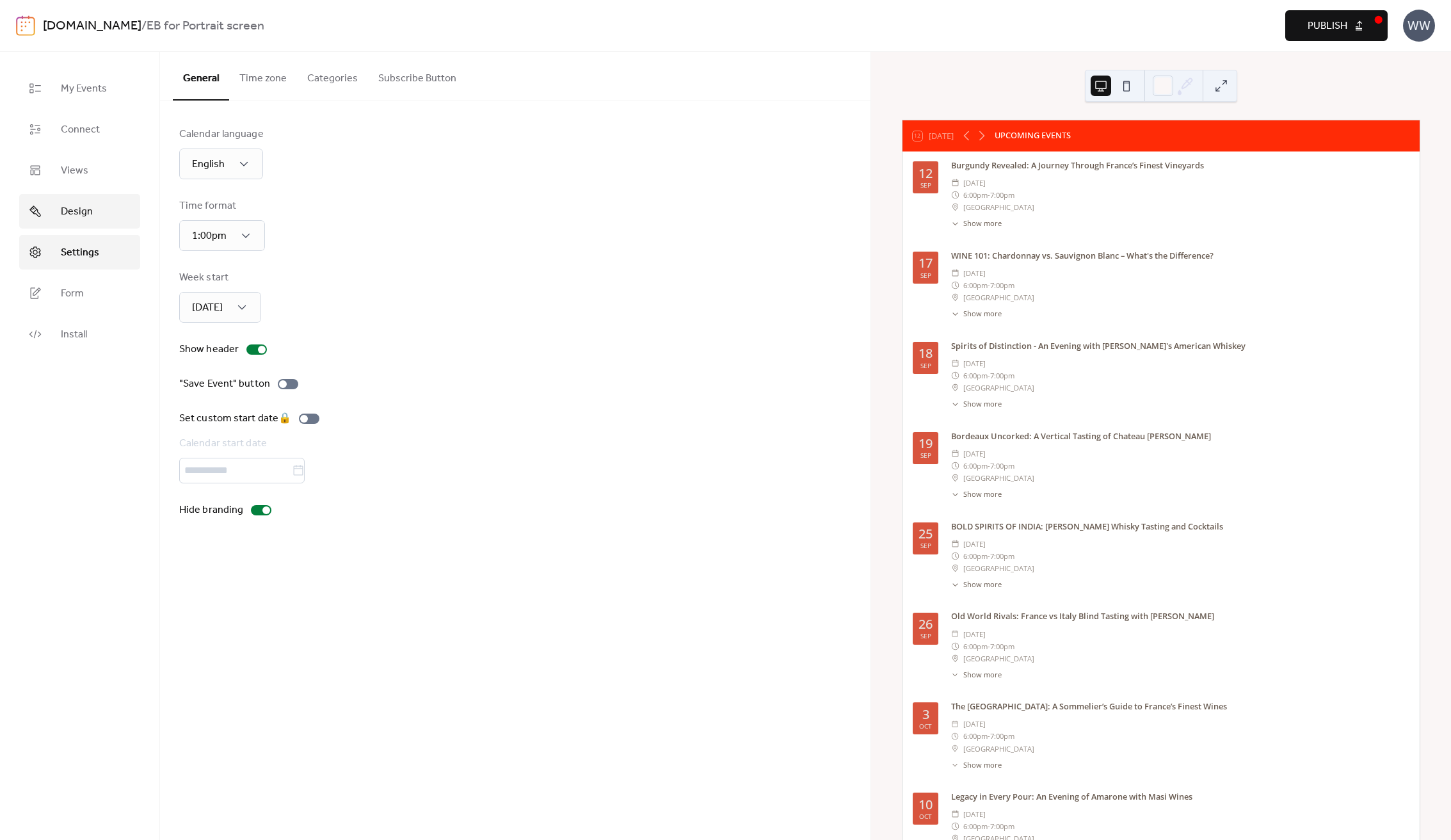
click at [115, 211] on link "Design" at bounding box center [79, 211] width 121 height 35
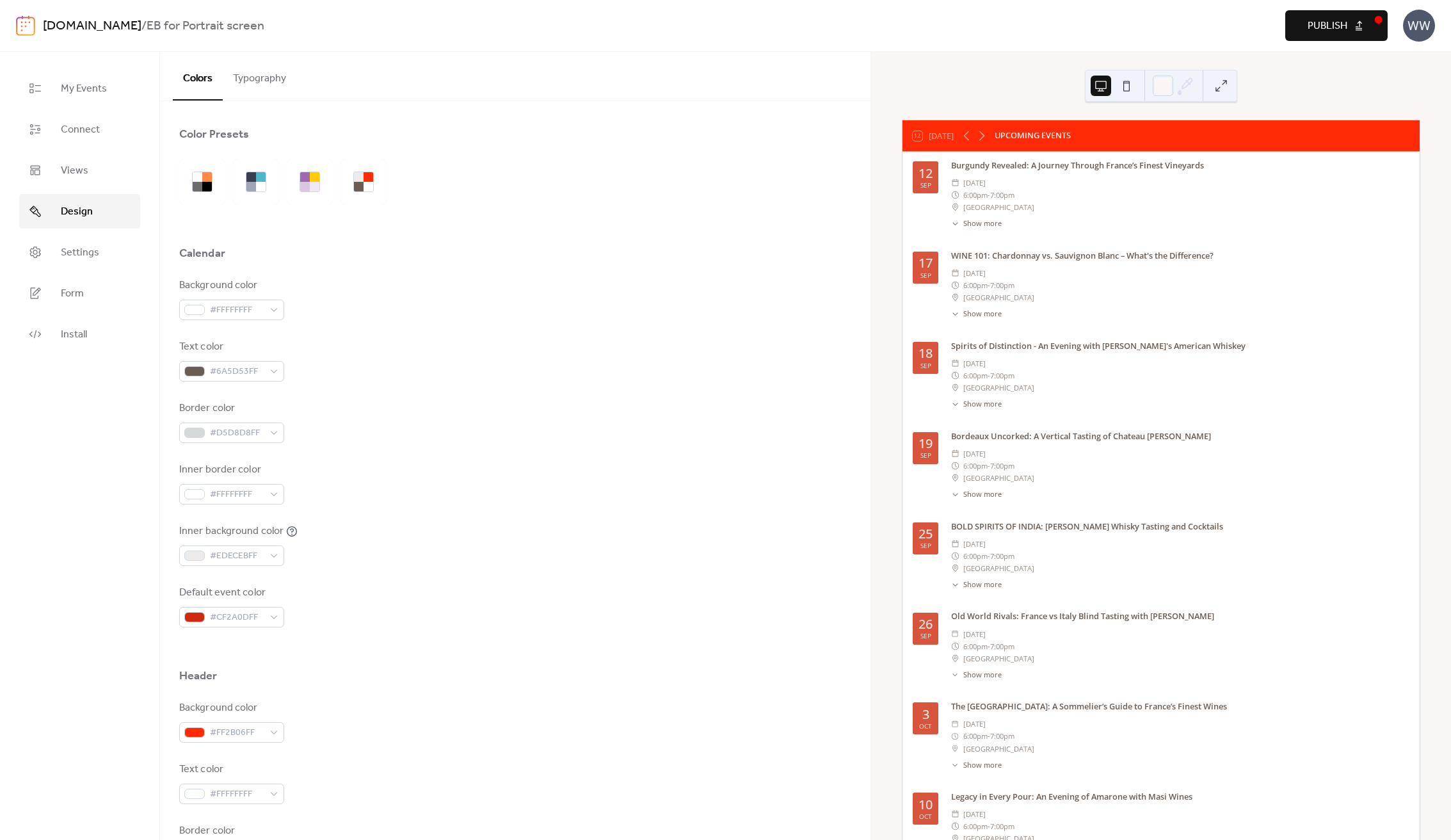
click at [277, 79] on button "Typography" at bounding box center [259, 75] width 73 height 47
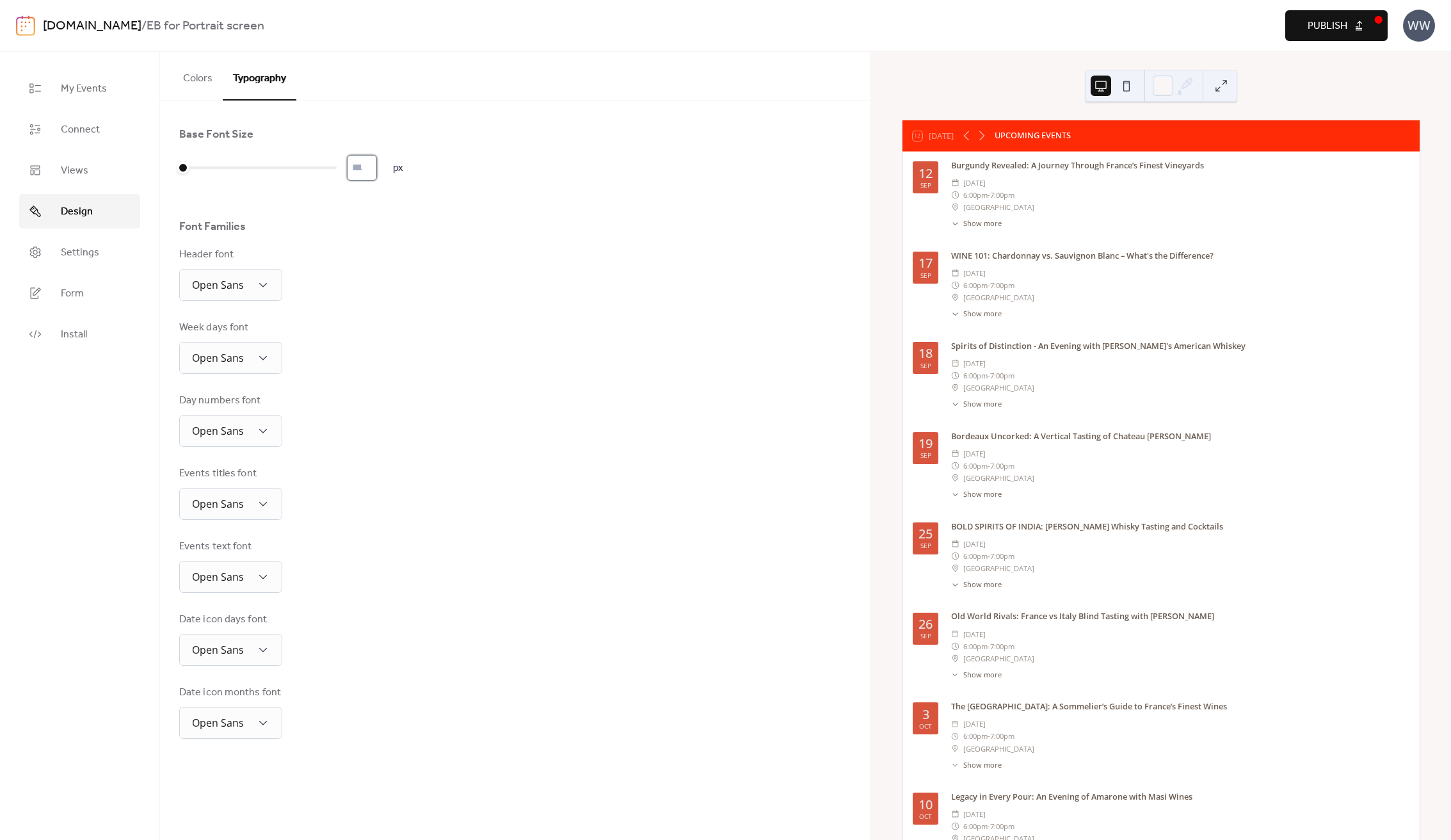
type input "*"
click at [377, 164] on input "*" at bounding box center [362, 168] width 30 height 26
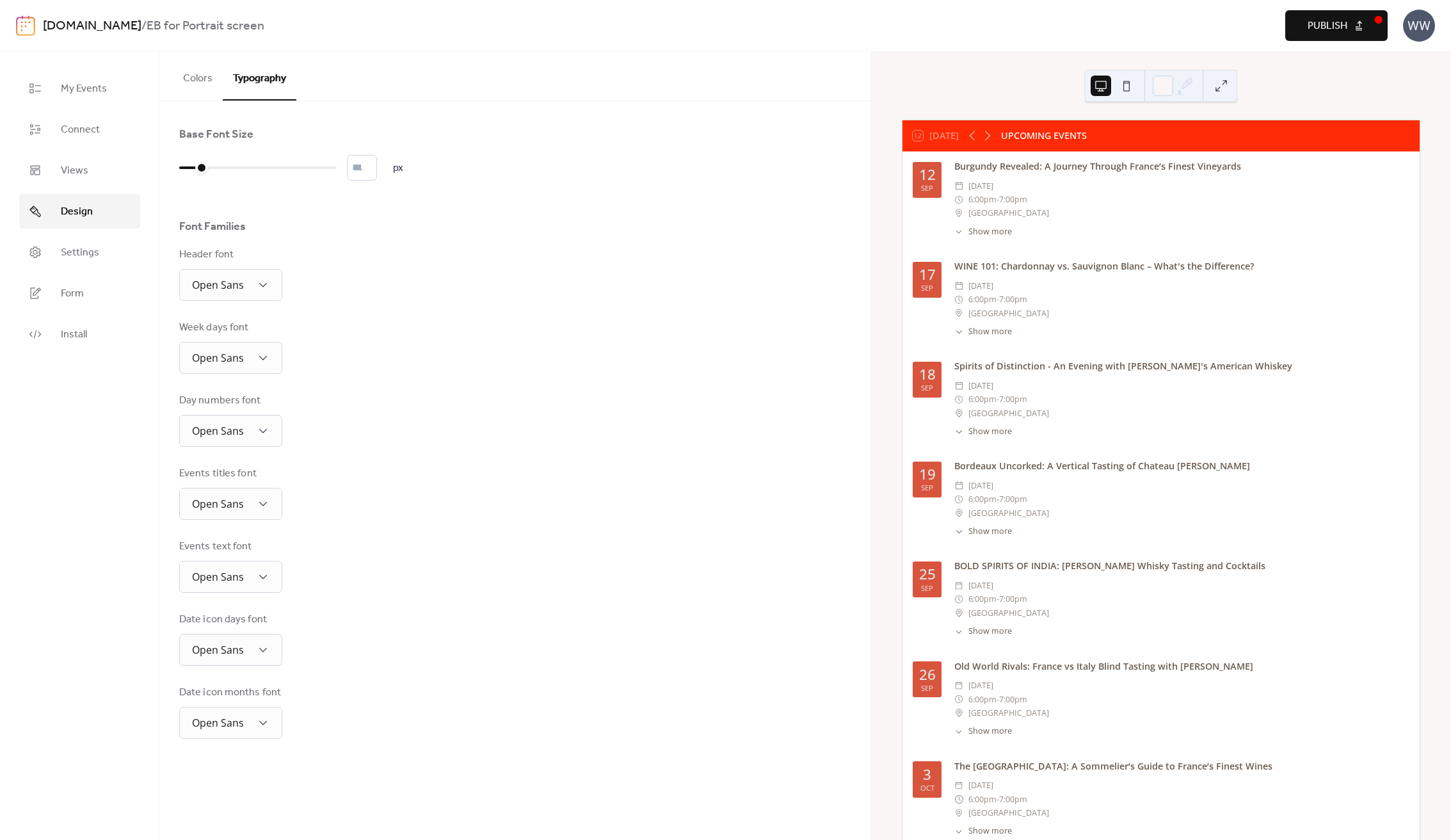
click at [1312, 30] on span "Publish" at bounding box center [1328, 27] width 40 height 16
click at [90, 215] on span "Design" at bounding box center [76, 212] width 32 height 16
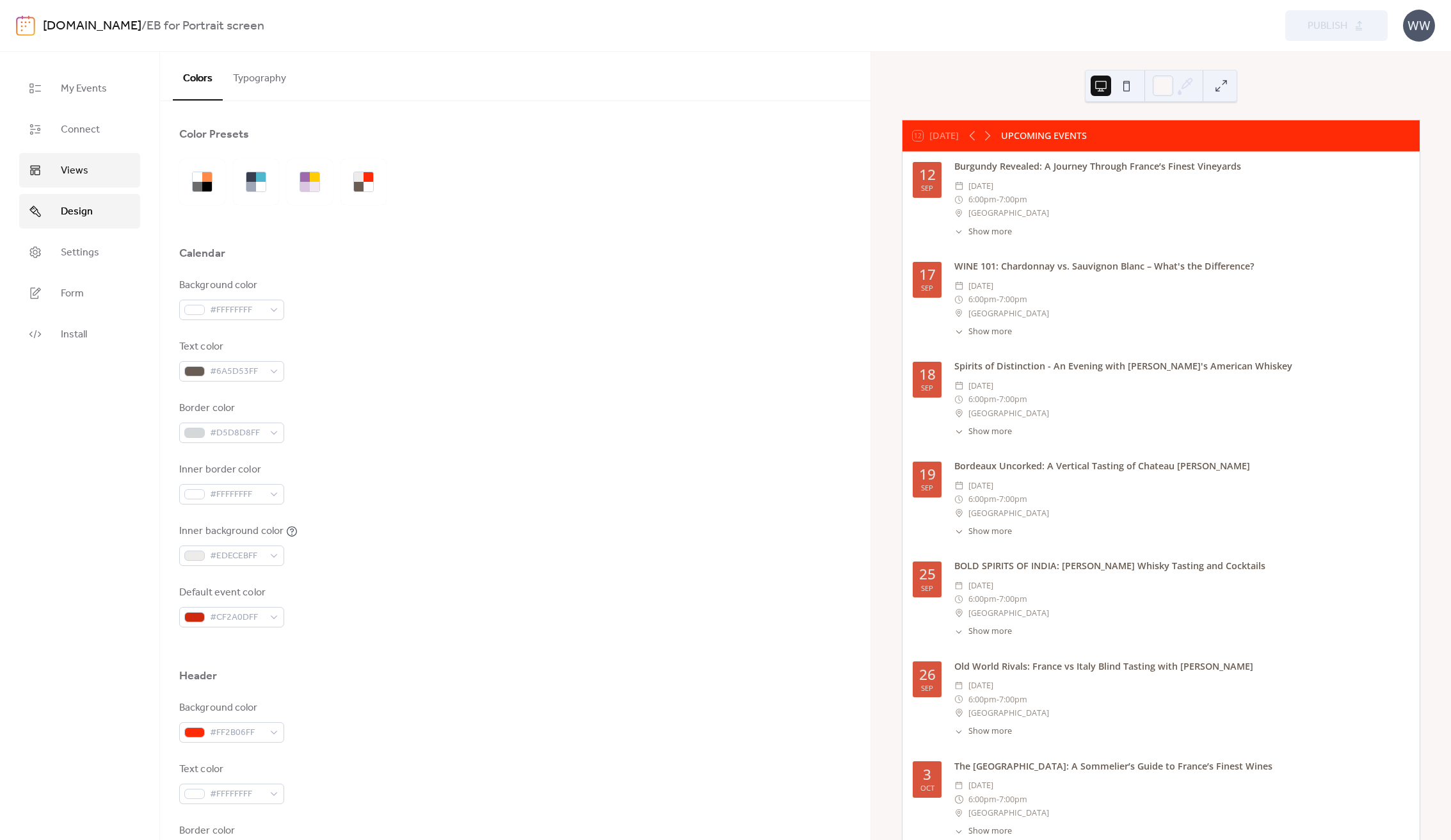
click at [81, 178] on span "Views" at bounding box center [74, 171] width 28 height 16
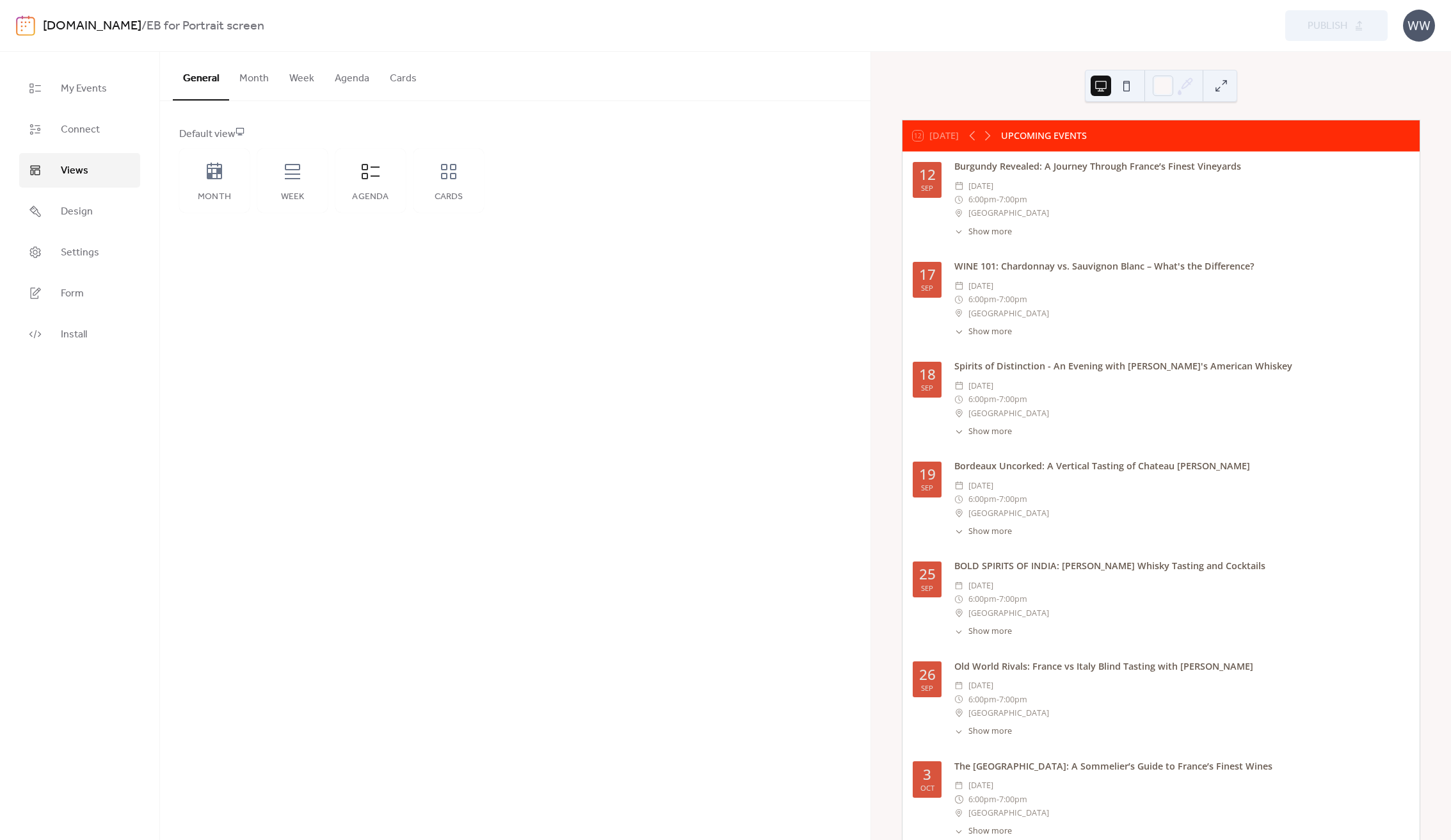
click at [371, 63] on button "Agenda" at bounding box center [352, 75] width 55 height 47
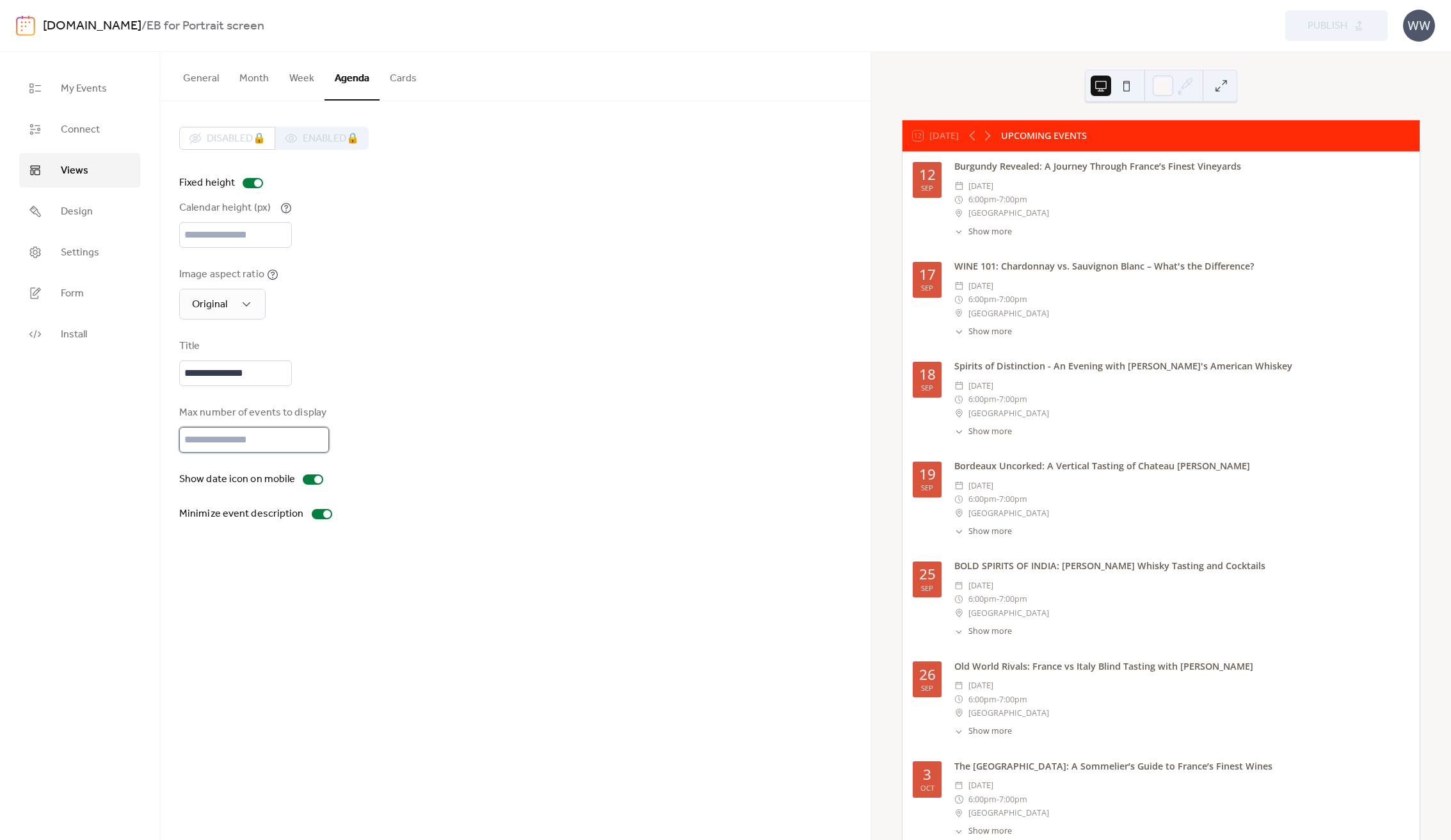
type input "*"
click at [313, 452] on input "*" at bounding box center [253, 439] width 149 height 26
click at [1341, 27] on span "Publish" at bounding box center [1328, 27] width 40 height 16
click at [79, 204] on span "Design" at bounding box center [76, 212] width 32 height 16
